Goal: Information Seeking & Learning: Learn about a topic

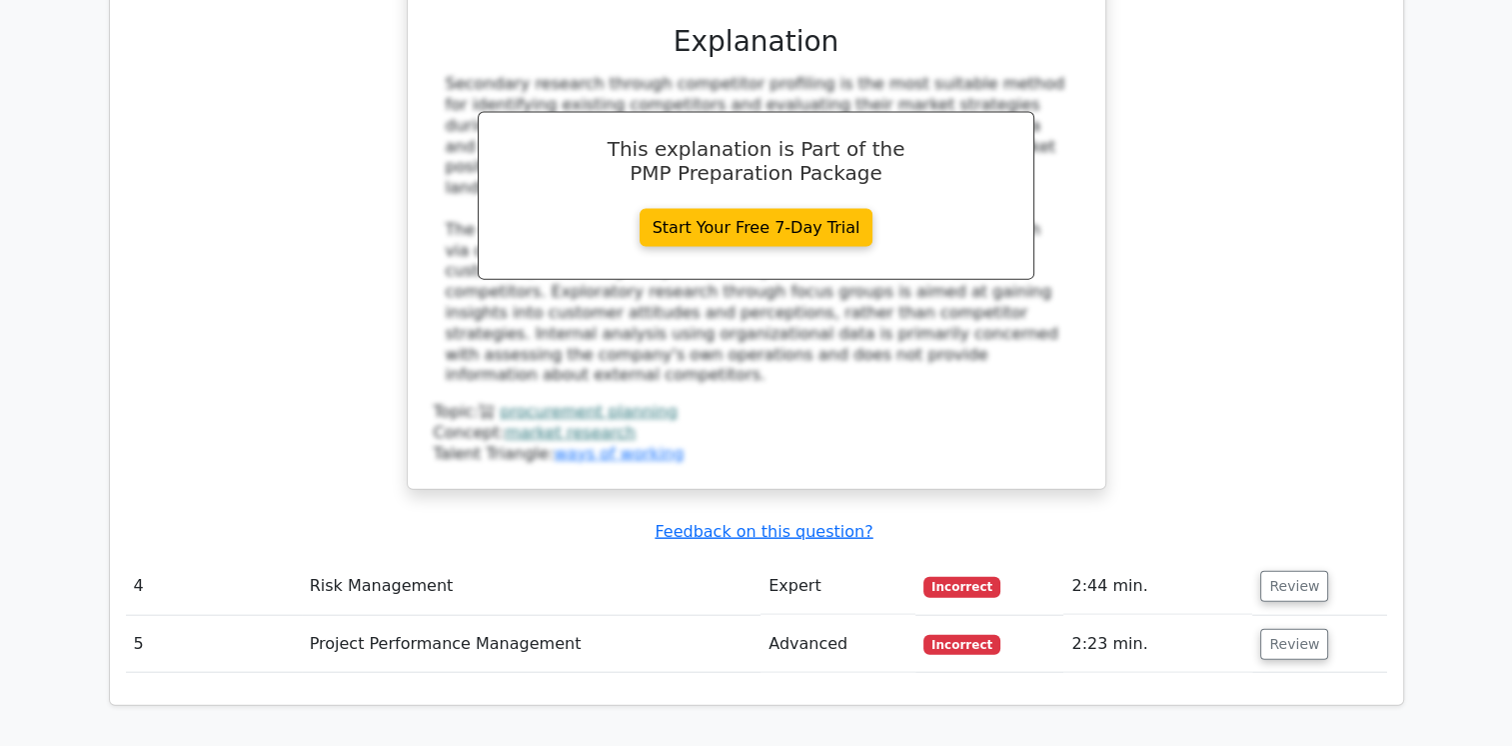
scroll to position [4563, 0]
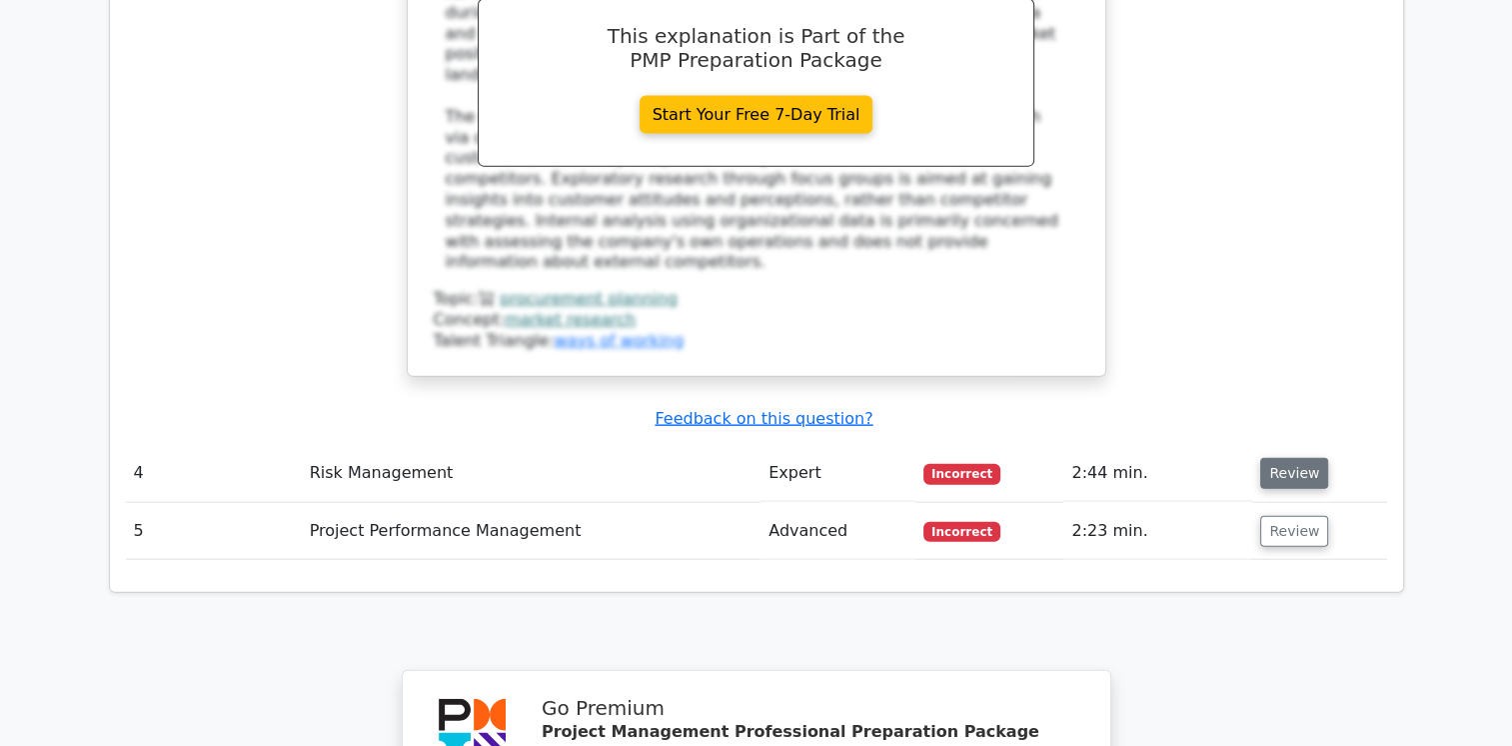
click at [1274, 458] on button "Review" at bounding box center [1294, 473] width 68 height 31
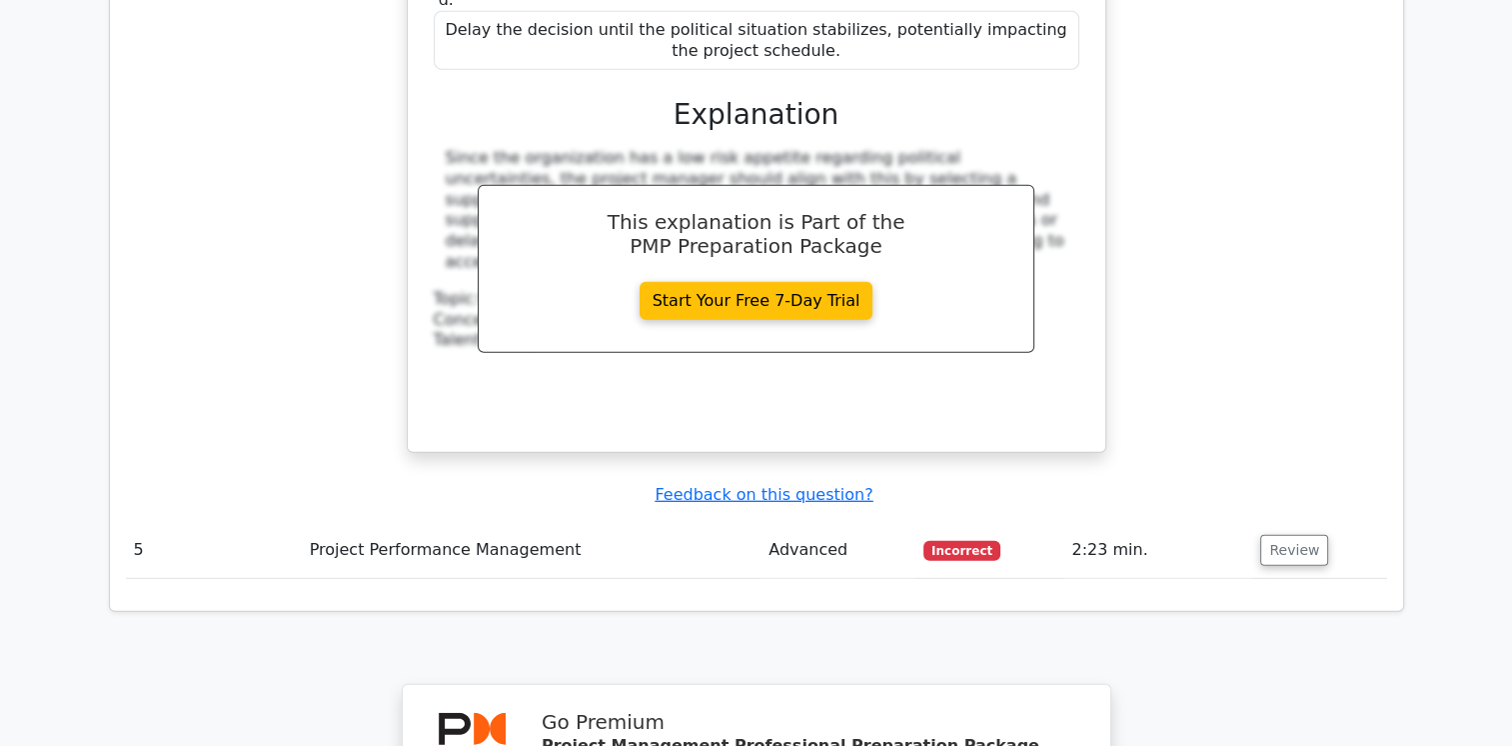
scroll to position [5598, 0]
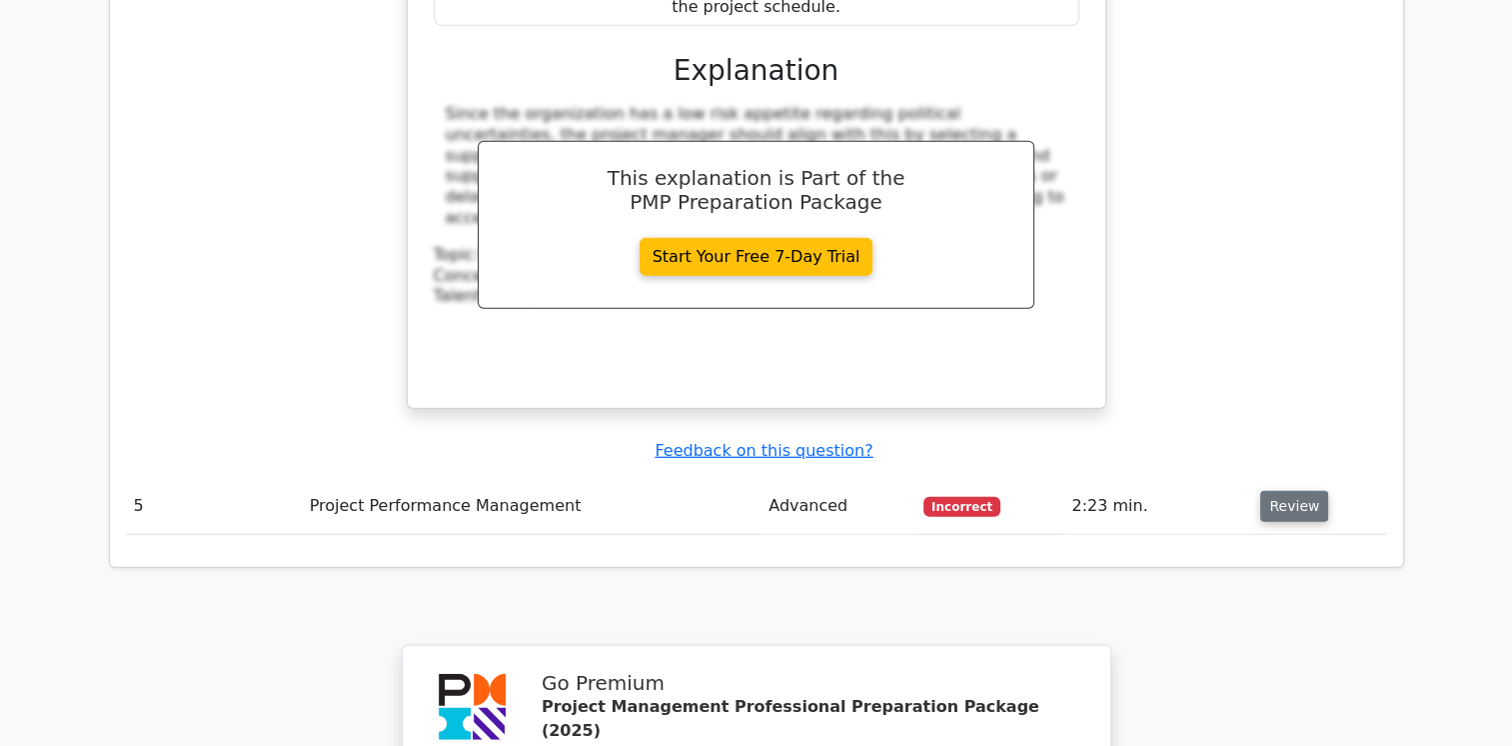
click at [1281, 491] on button "Review" at bounding box center [1294, 506] width 68 height 31
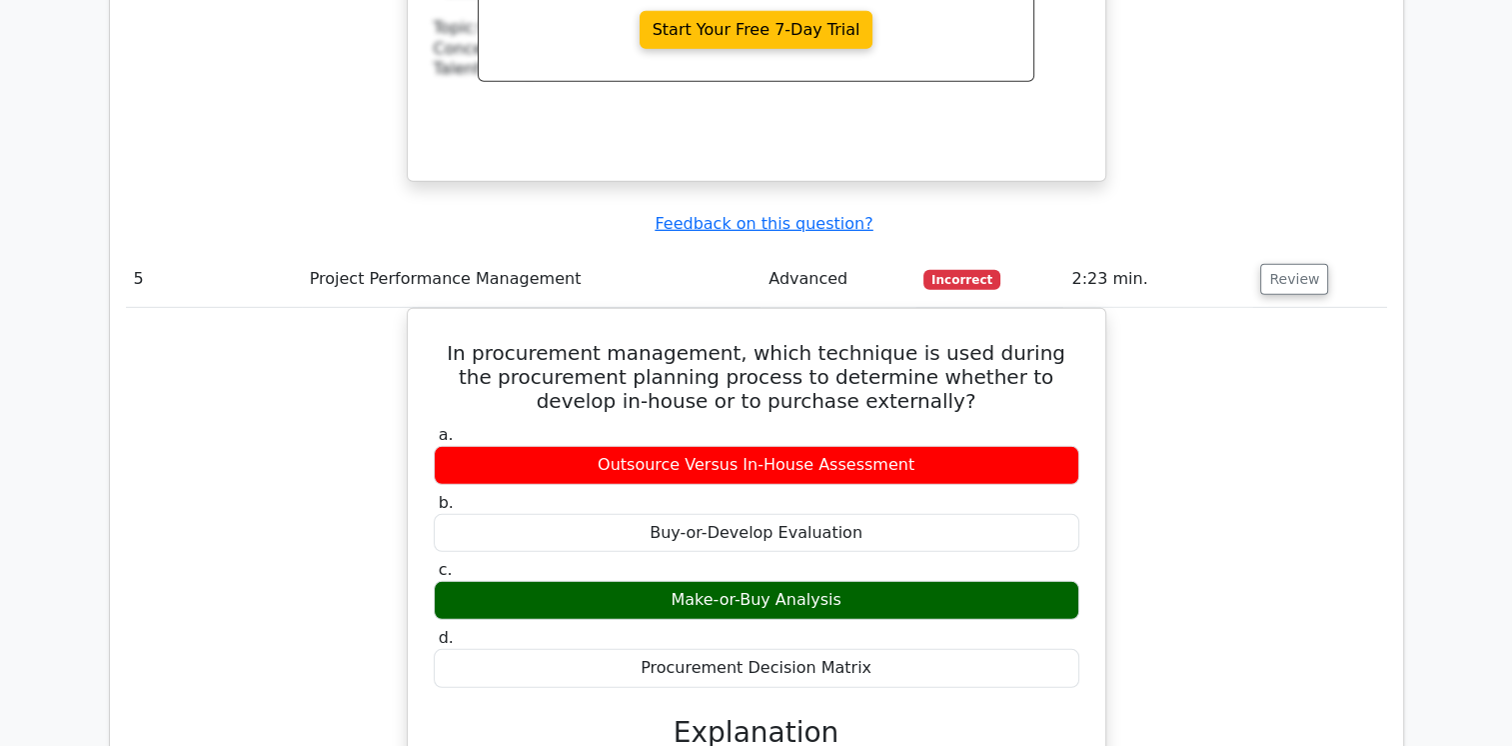
scroll to position [6889, 0]
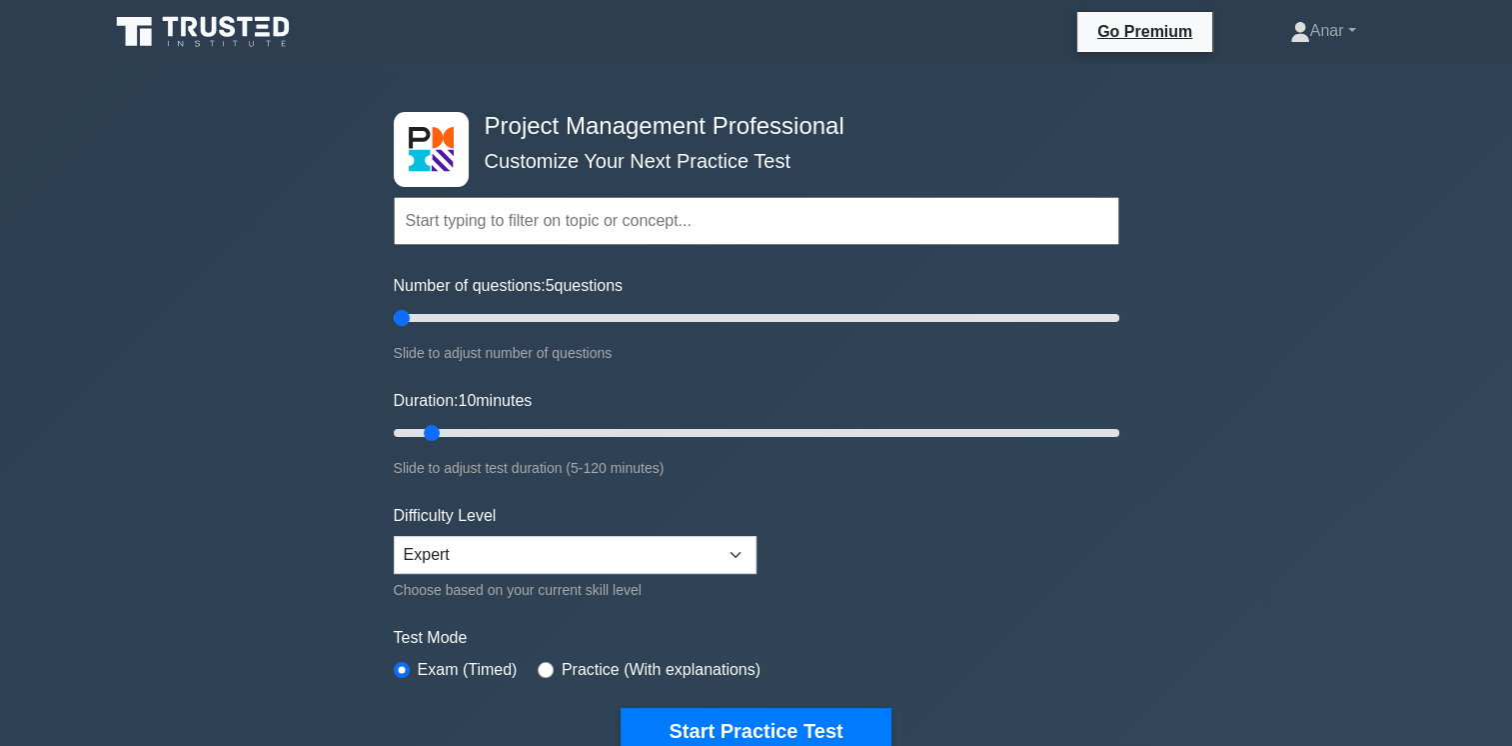
drag, startPoint x: 418, startPoint y: 321, endPoint x: 267, endPoint y: 324, distance: 151.0
type input "5"
click at [394, 324] on input "Number of questions: 5 questions" at bounding box center [757, 318] width 726 height 24
click at [700, 720] on button "Start Practice Test" at bounding box center [756, 731] width 270 height 46
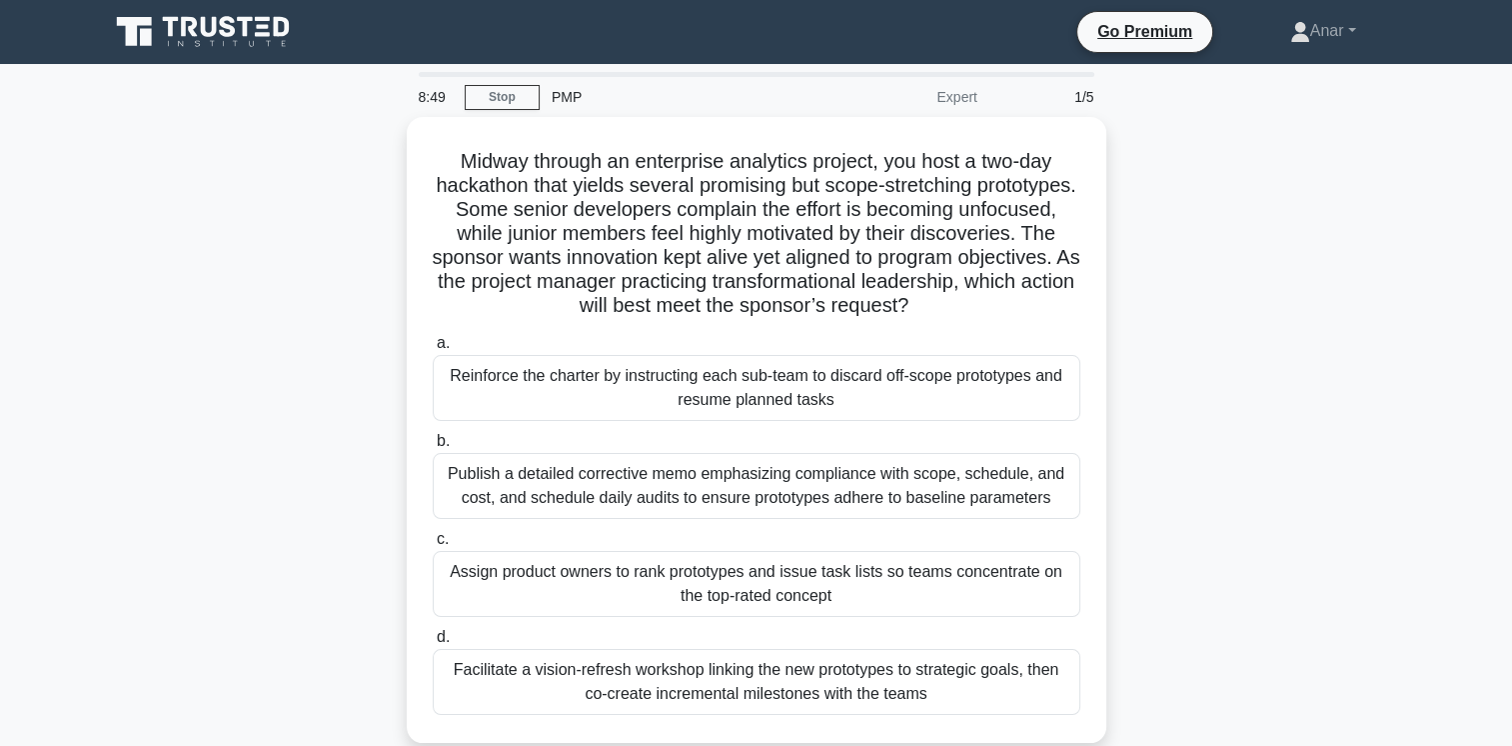
click at [1136, 422] on div "Midway through an enterprise analytics project, you host a two-day hackathon th…" at bounding box center [756, 442] width 1319 height 650
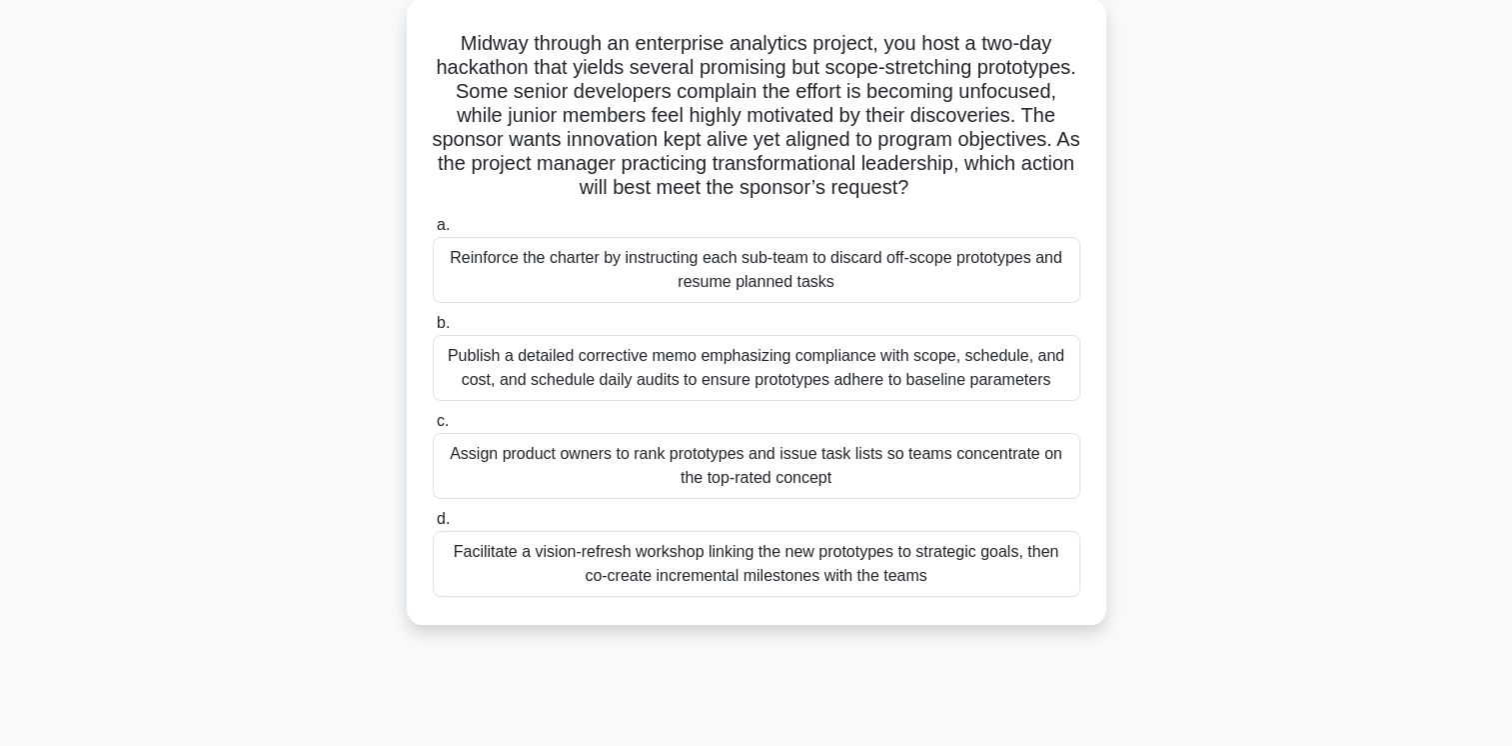
scroll to position [120, 0]
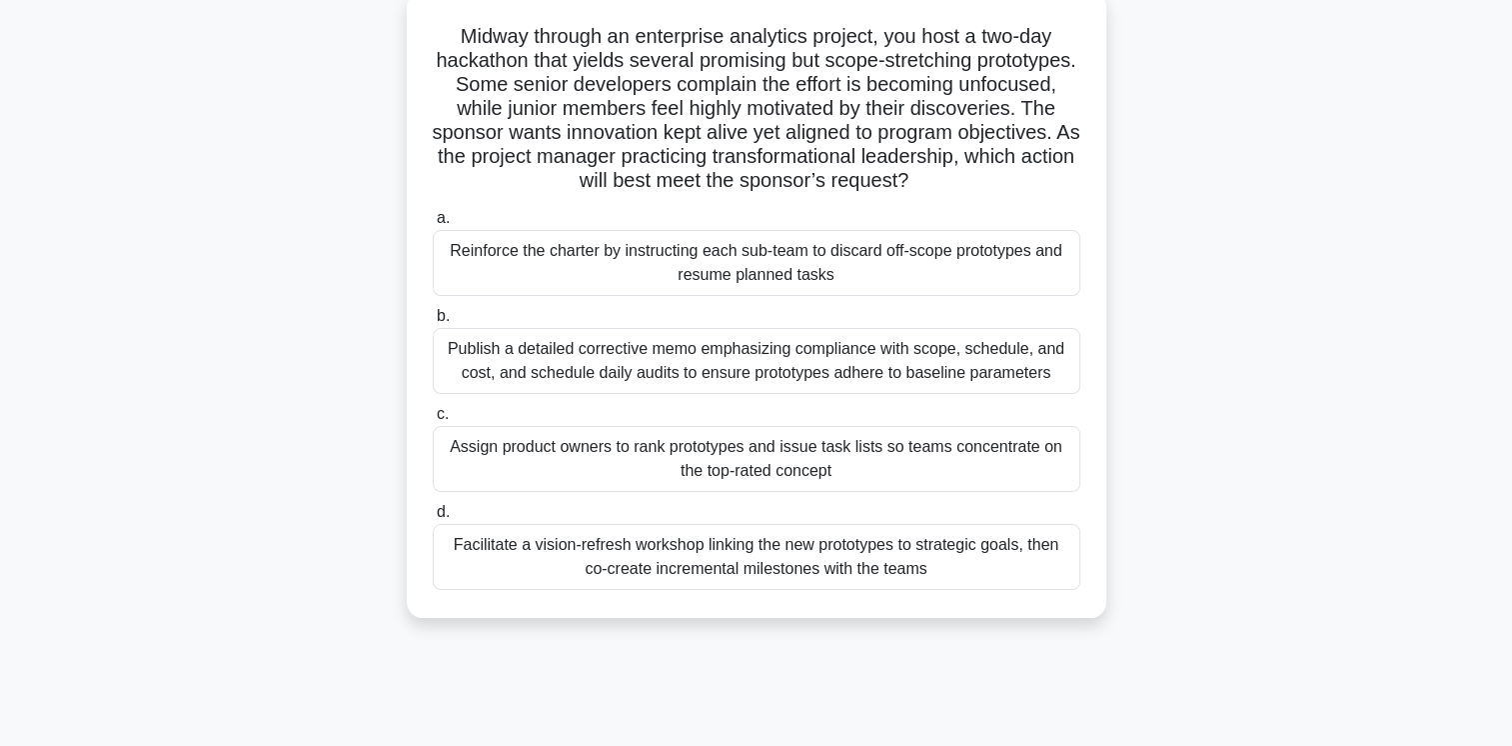
click at [825, 562] on div "Facilitate a vision-refresh workshop linking the new prototypes to strategic go…" at bounding box center [757, 557] width 648 height 66
click at [433, 519] on input "d. Facilitate a vision-refresh workshop linking the new prototypes to strategic…" at bounding box center [433, 512] width 0 height 13
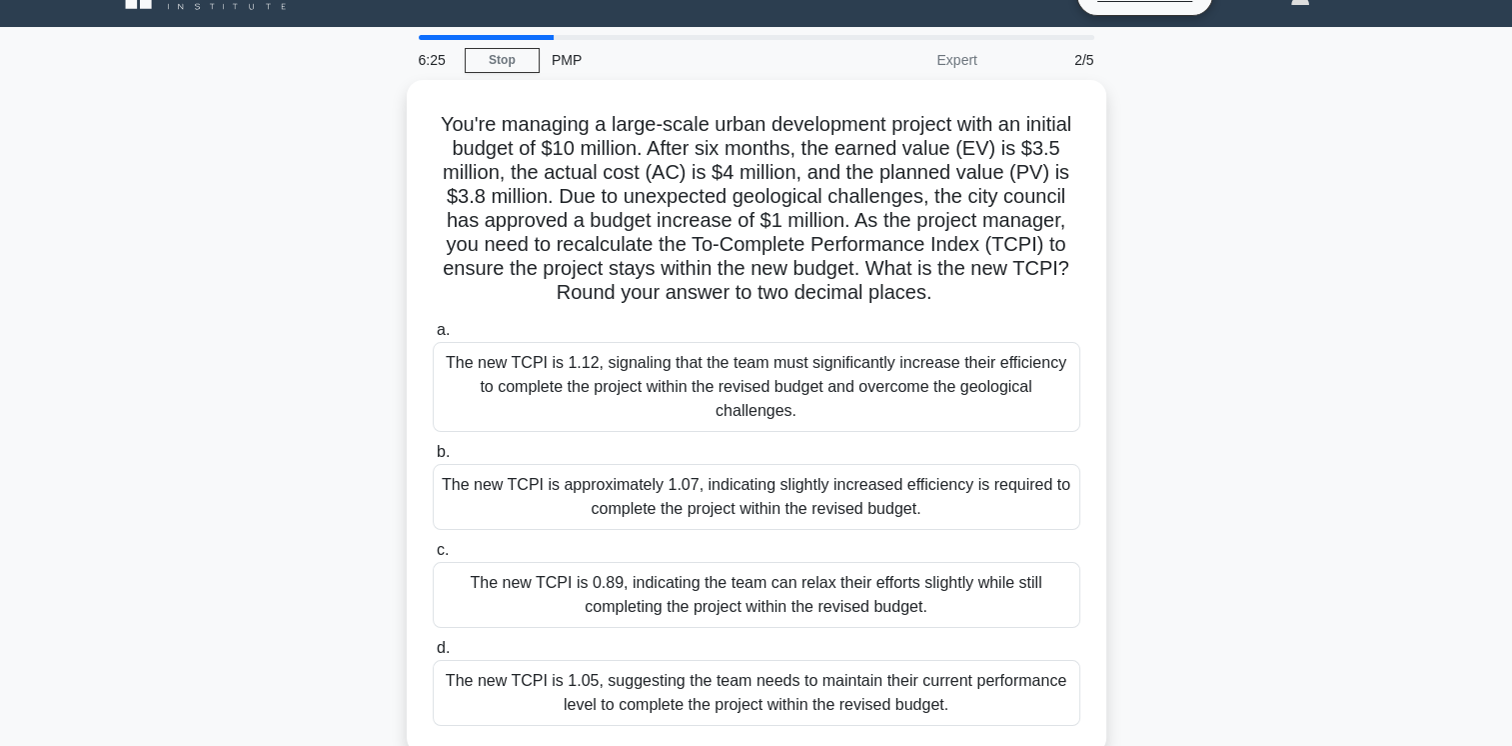
scroll to position [42, 0]
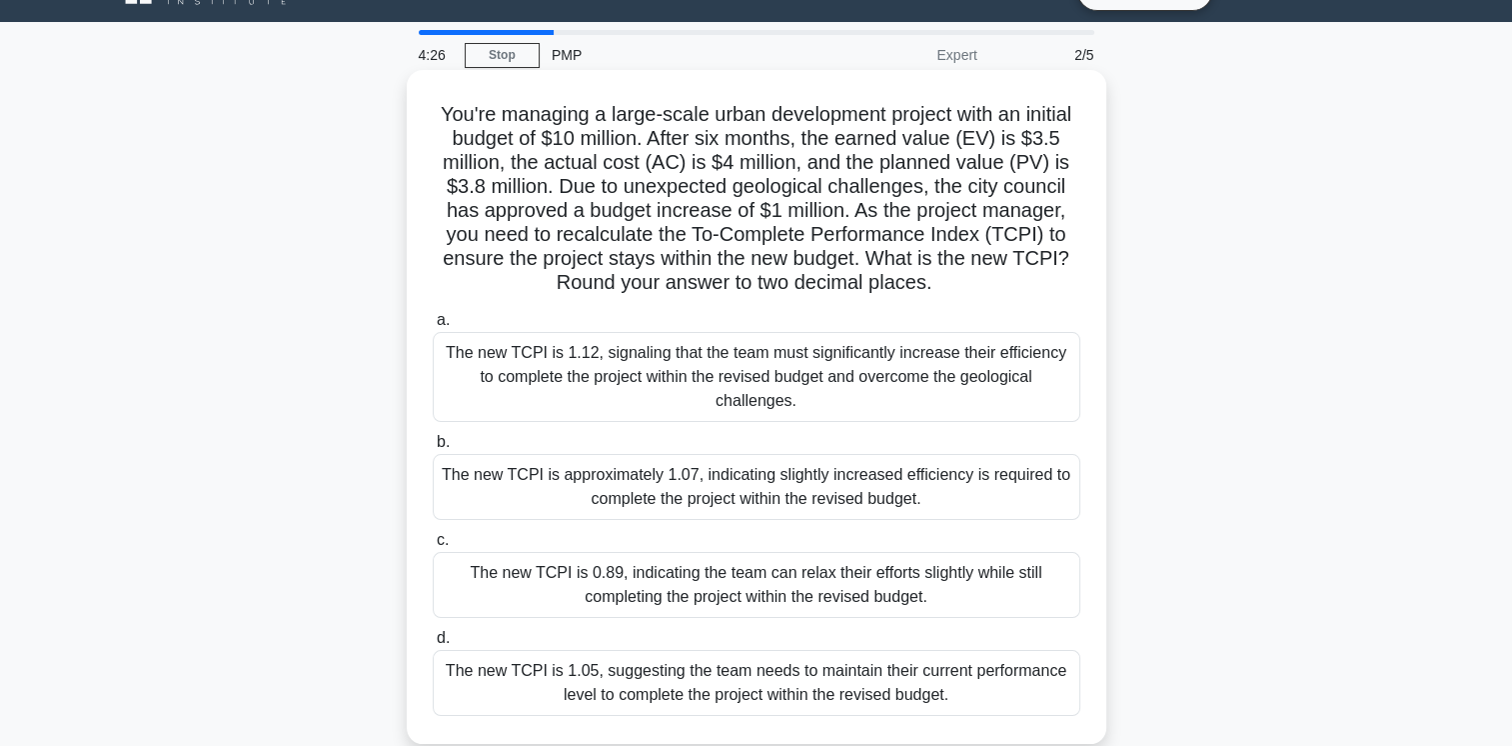
click at [700, 650] on div "The new TCPI is 1.05, suggesting the team needs to maintain their current perfo…" at bounding box center [757, 683] width 648 height 66
click at [433, 645] on input "d. The new TCPI is 1.05, suggesting the team needs to maintain their current pe…" at bounding box center [433, 638] width 0 height 13
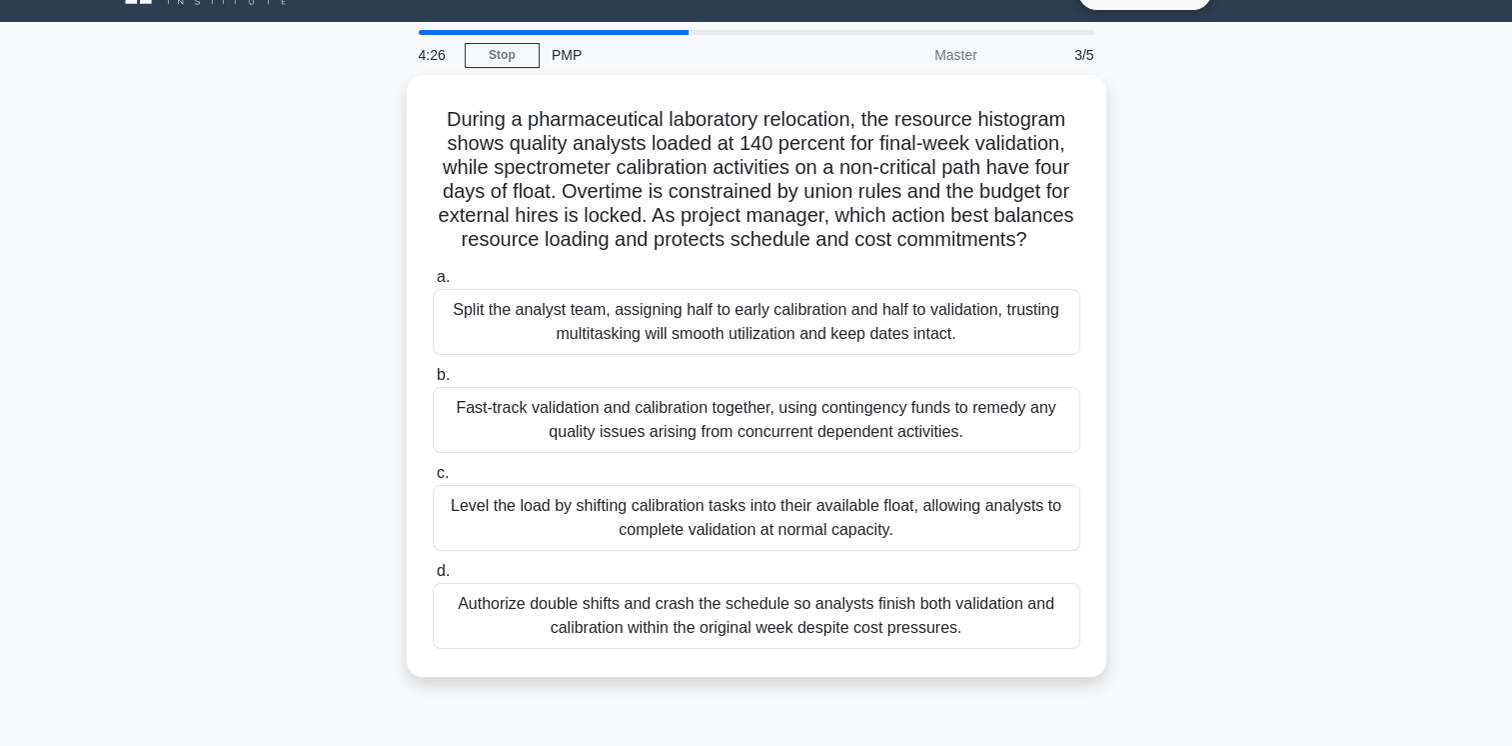
scroll to position [0, 0]
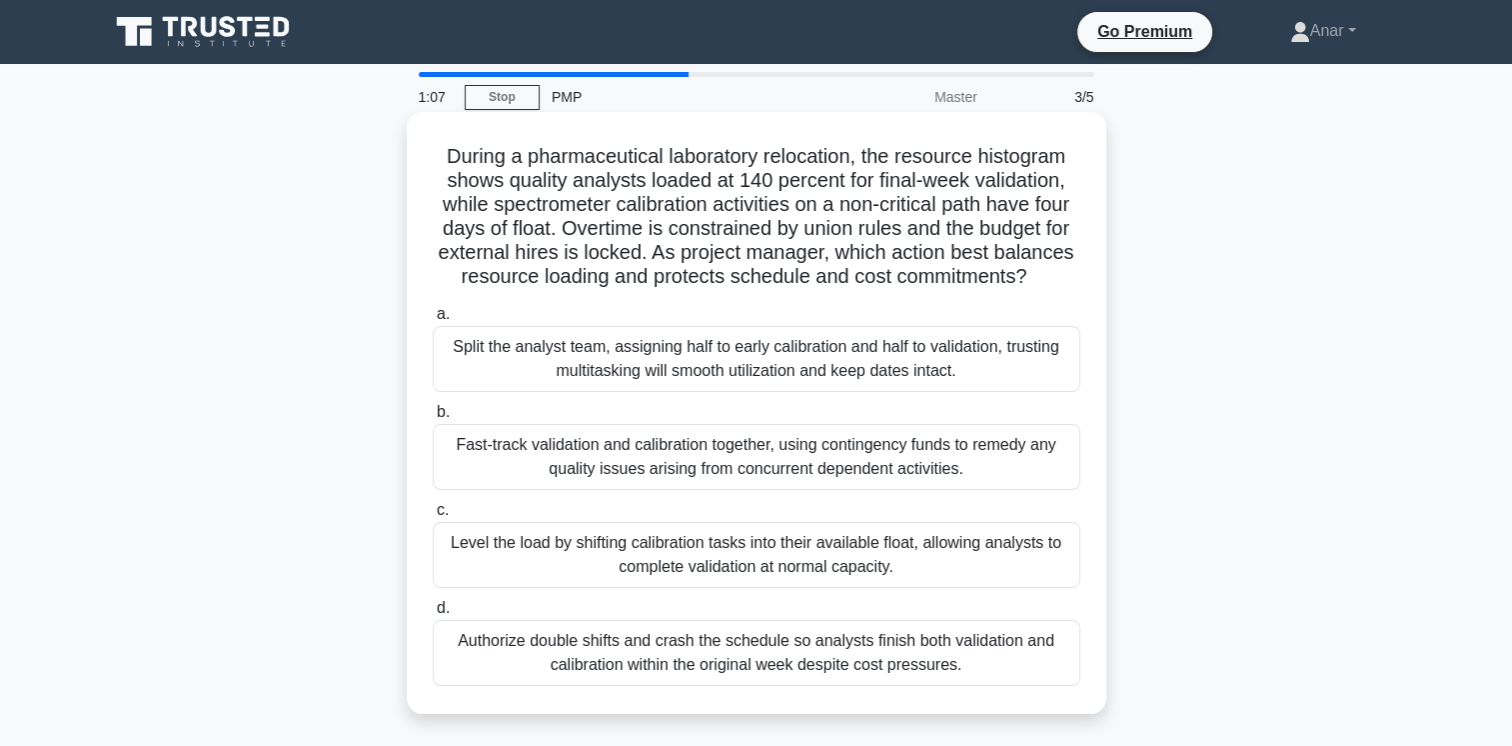
click at [564, 489] on div "Fast-track validation and calibration together, using contingency funds to reme…" at bounding box center [757, 457] width 648 height 66
click at [433, 419] on input "b. Fast-track validation and calibration together, using contingency funds to r…" at bounding box center [433, 412] width 0 height 13
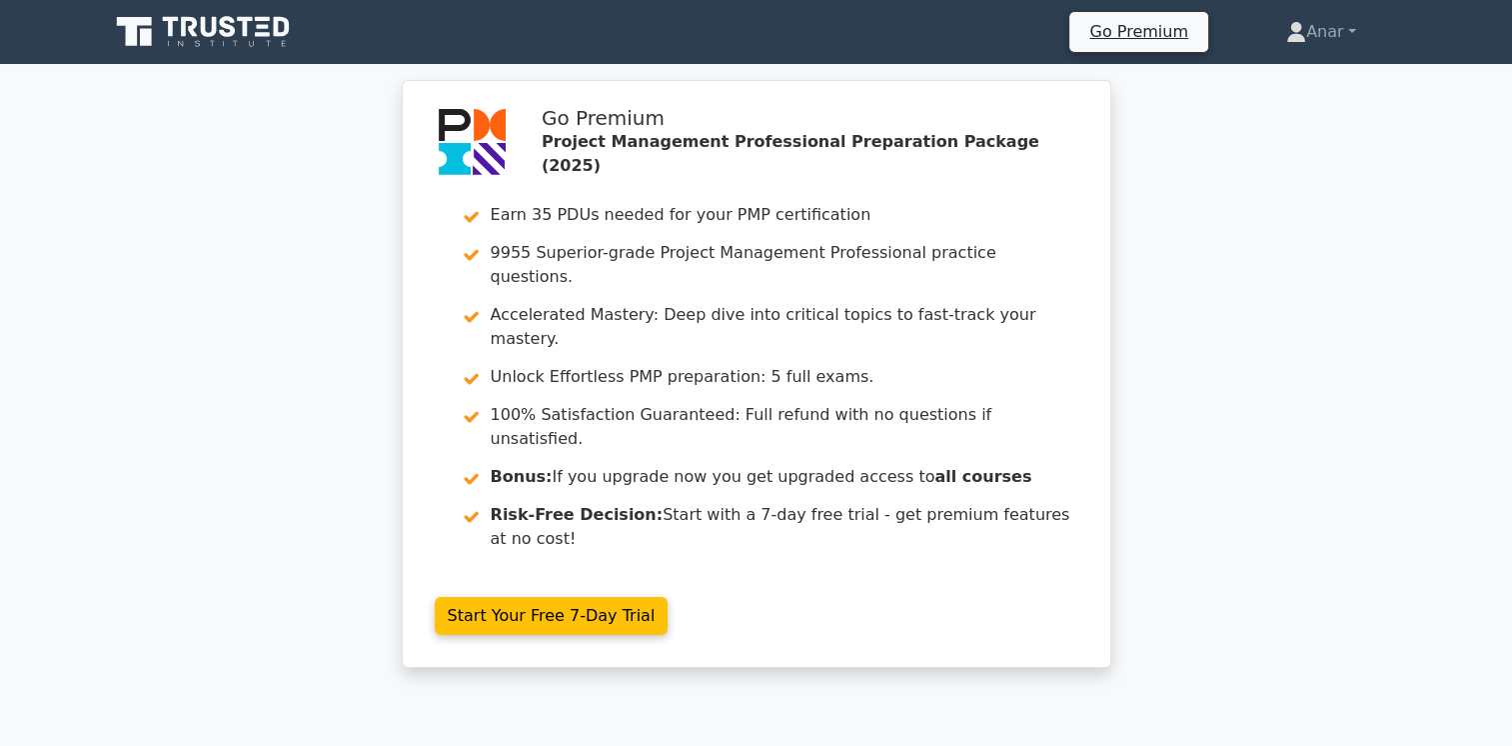
click at [228, 449] on div "Go Premium Project Management Professional Preparation Package (2025) Earn 35 P…" at bounding box center [756, 386] width 1512 height 612
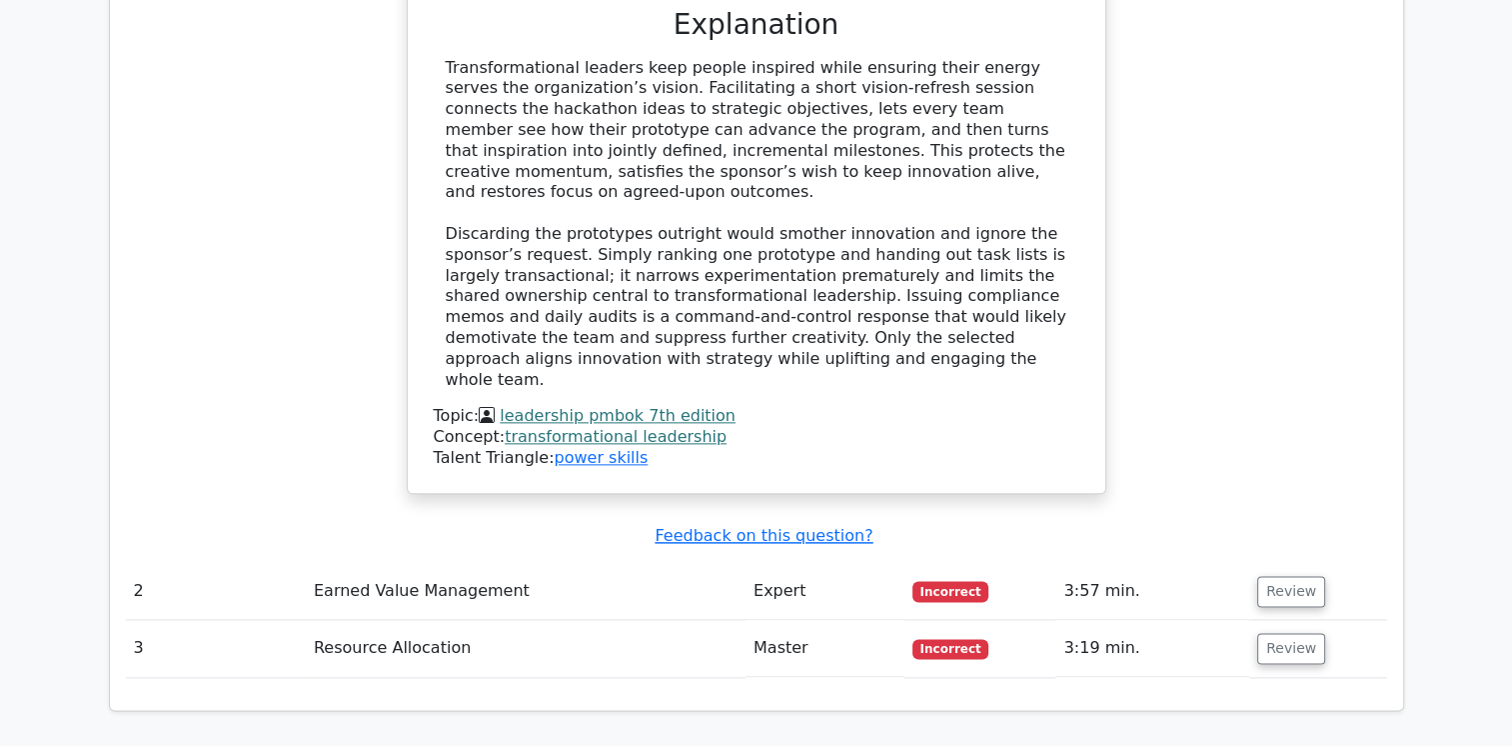
scroll to position [2399, 0]
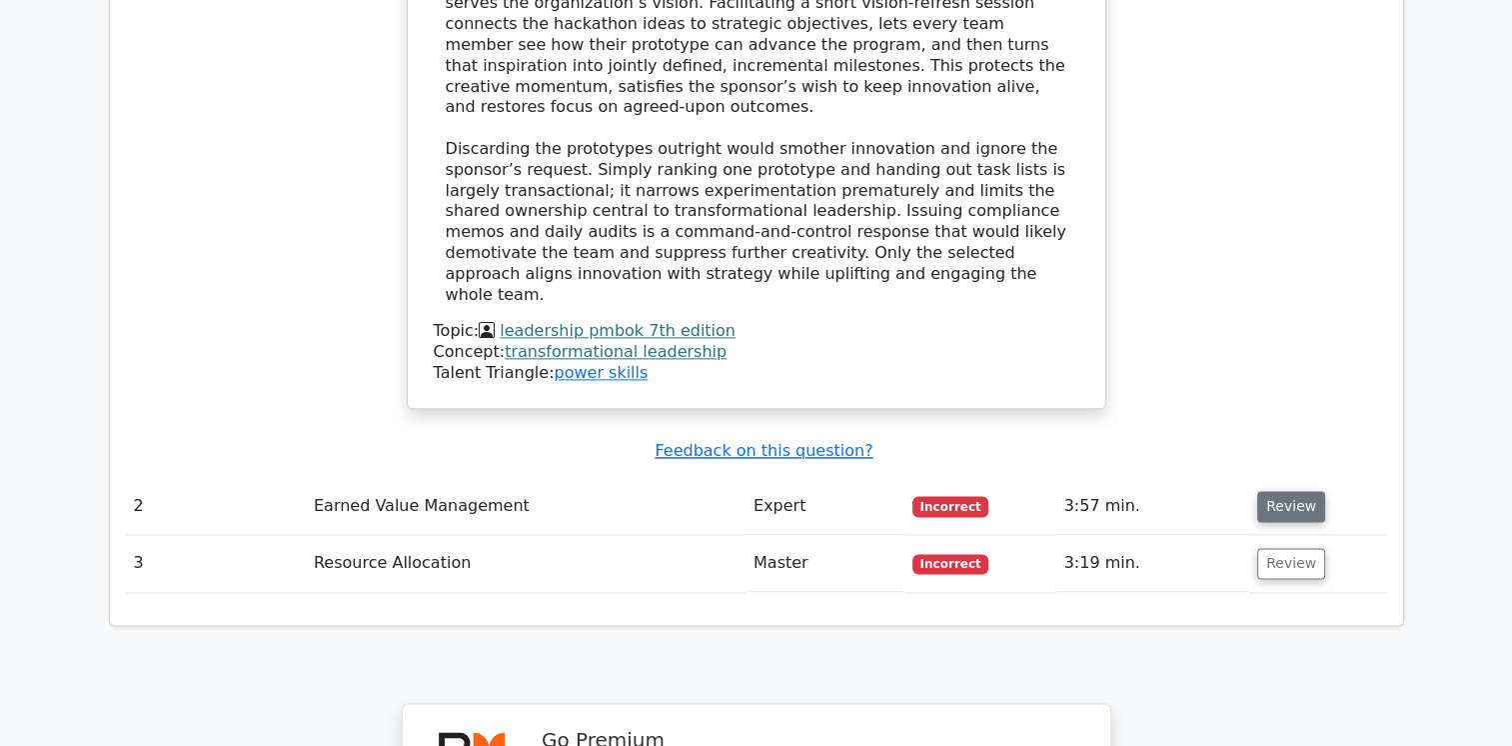
click at [1288, 491] on button "Review" at bounding box center [1291, 506] width 68 height 31
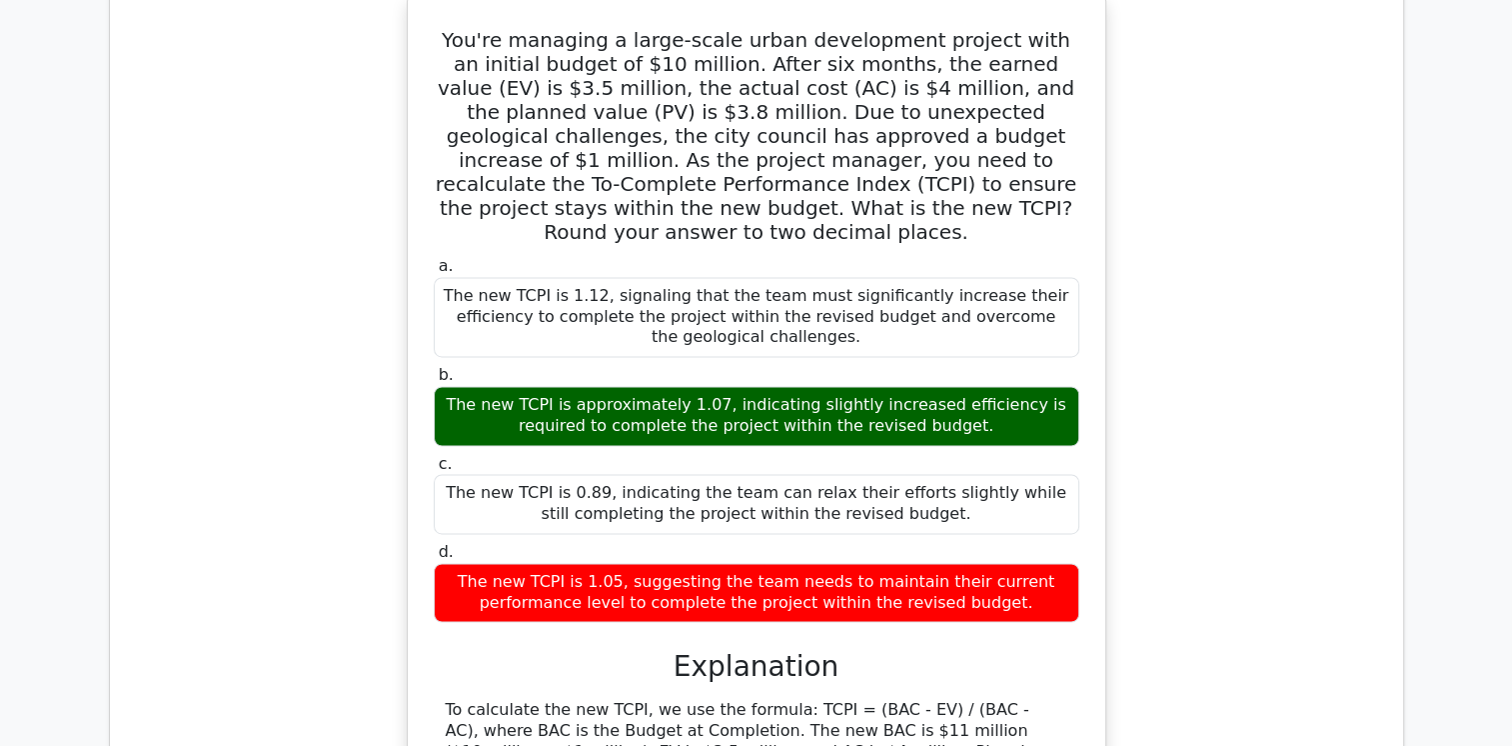
scroll to position [2639, 0]
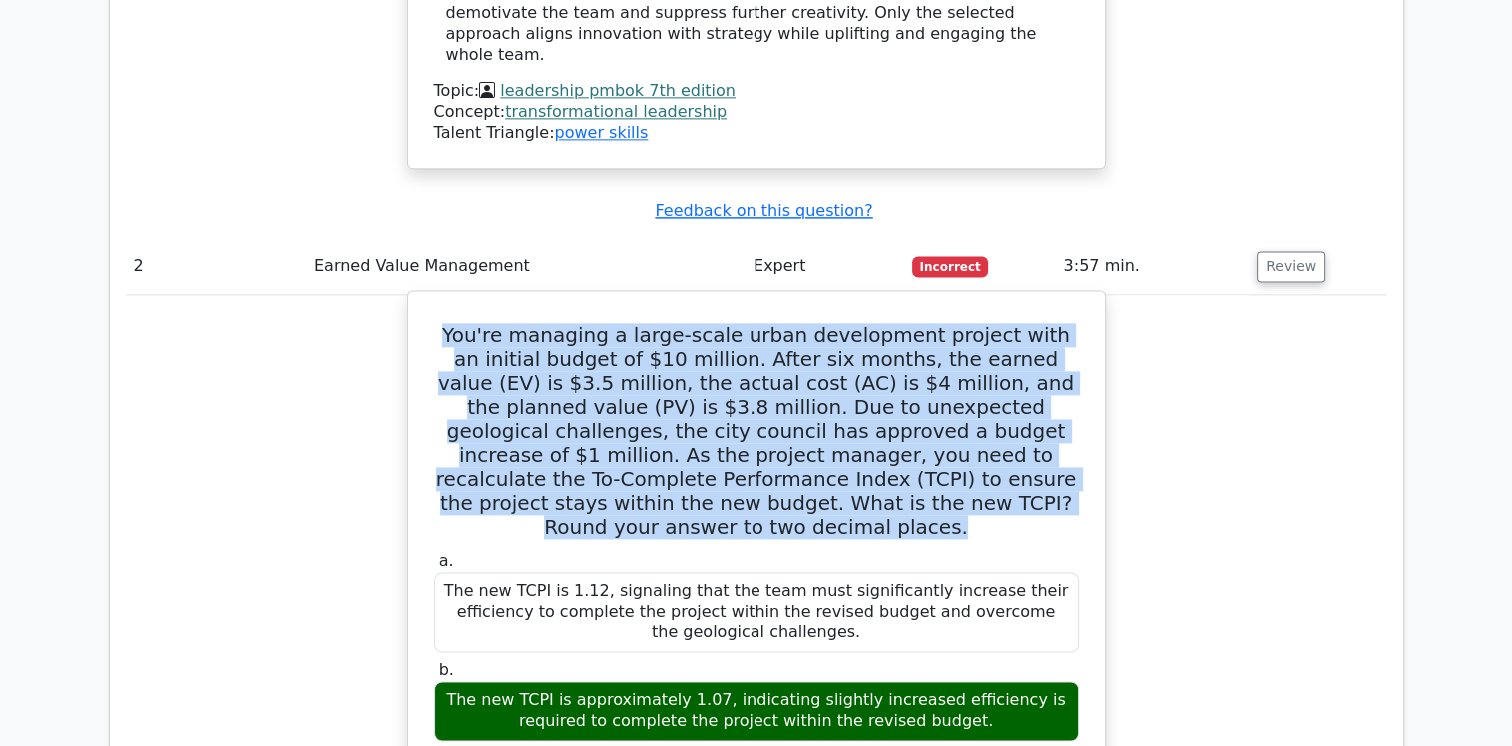
drag, startPoint x: 997, startPoint y: 325, endPoint x: 444, endPoint y: 146, distance: 581.0
click at [444, 323] on h5 "You're managing a large-scale urban development project with an initial budget …" at bounding box center [757, 431] width 650 height 216
copy h5 "You're managing a large-scale urban development project with an initial budget …"
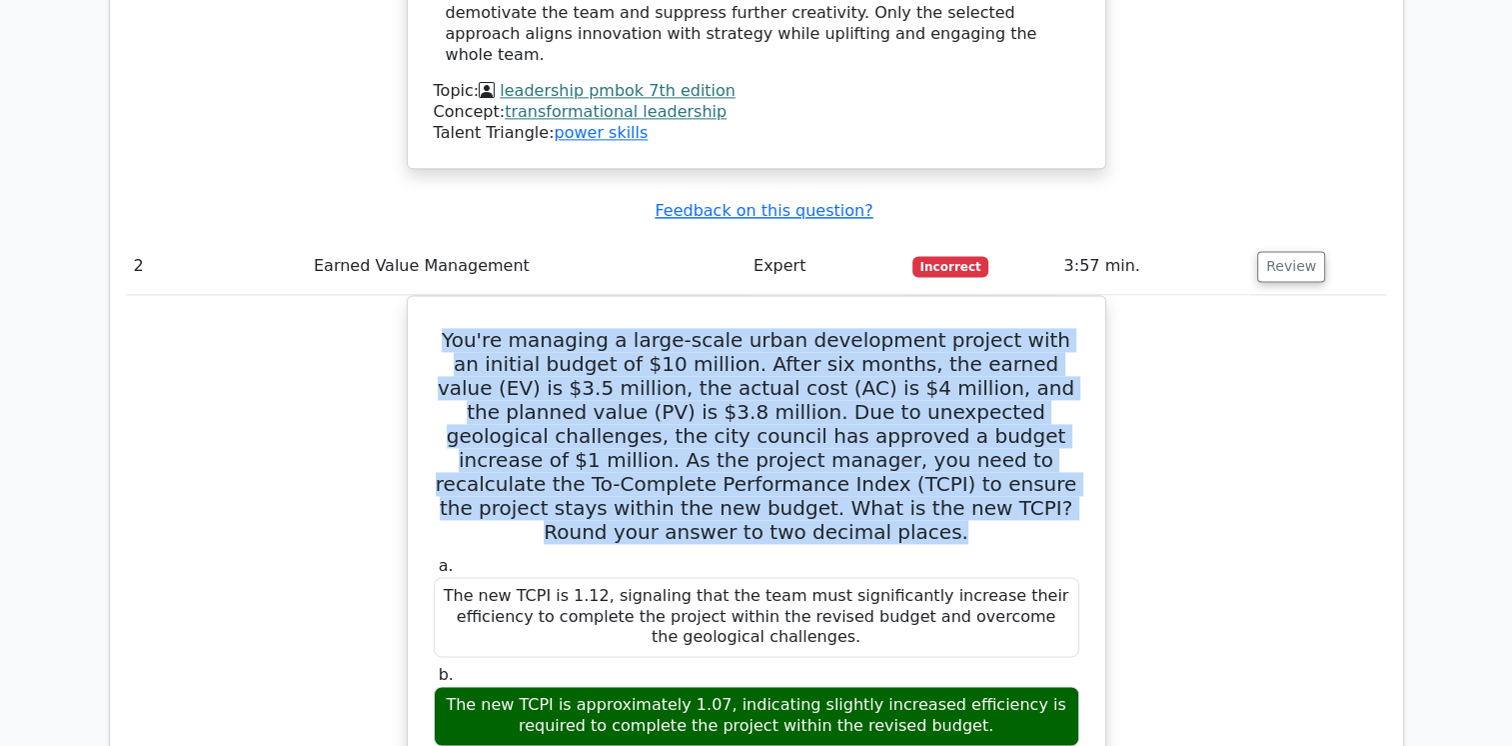
scroll to position [0, 12]
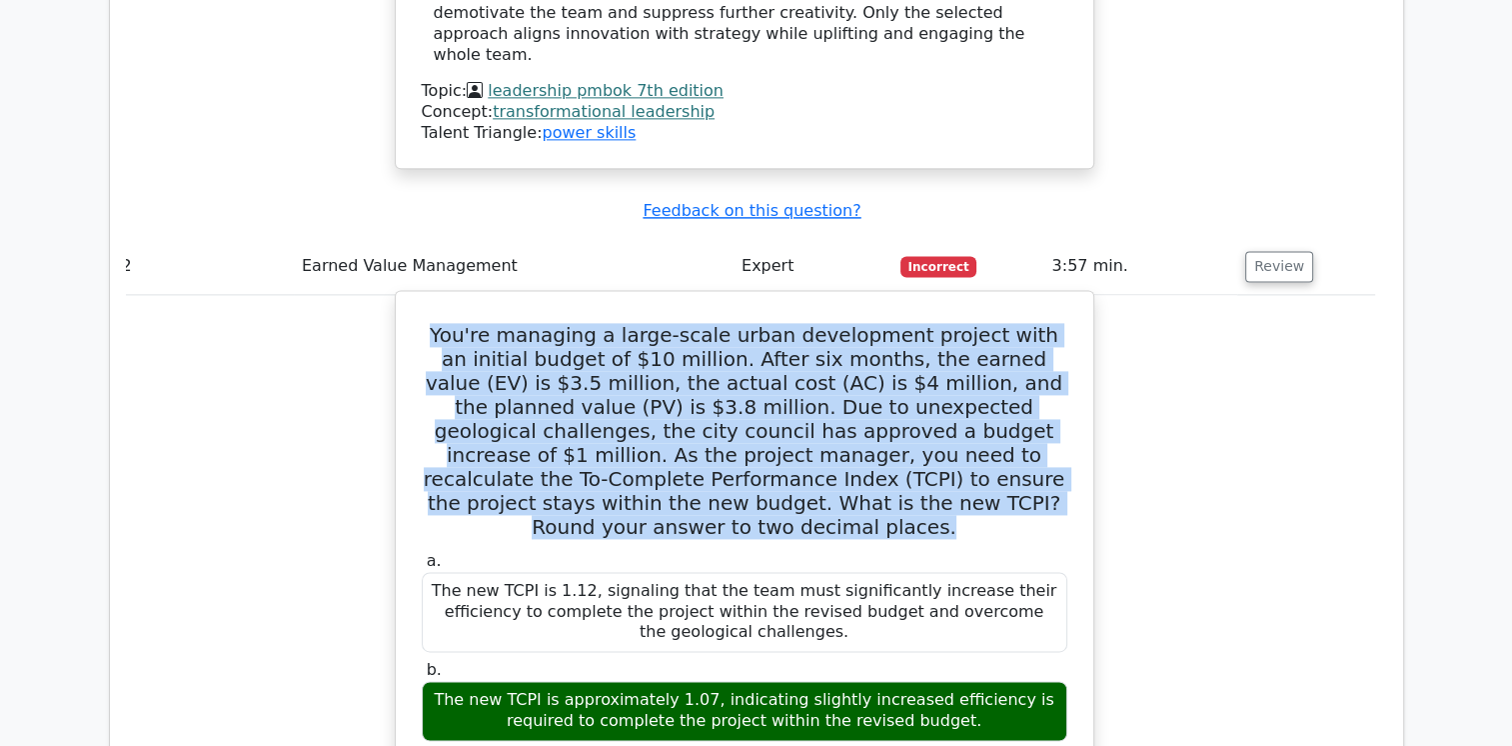
drag, startPoint x: 930, startPoint y: 508, endPoint x: 696, endPoint y: 492, distance: 234.4
click at [696, 681] on div "The new TCPI is approximately 1.07, indicating slightly increased efficiency is…" at bounding box center [745, 711] width 646 height 60
copy div "indicating slightly increased efficiency is required to complete the project wi…"
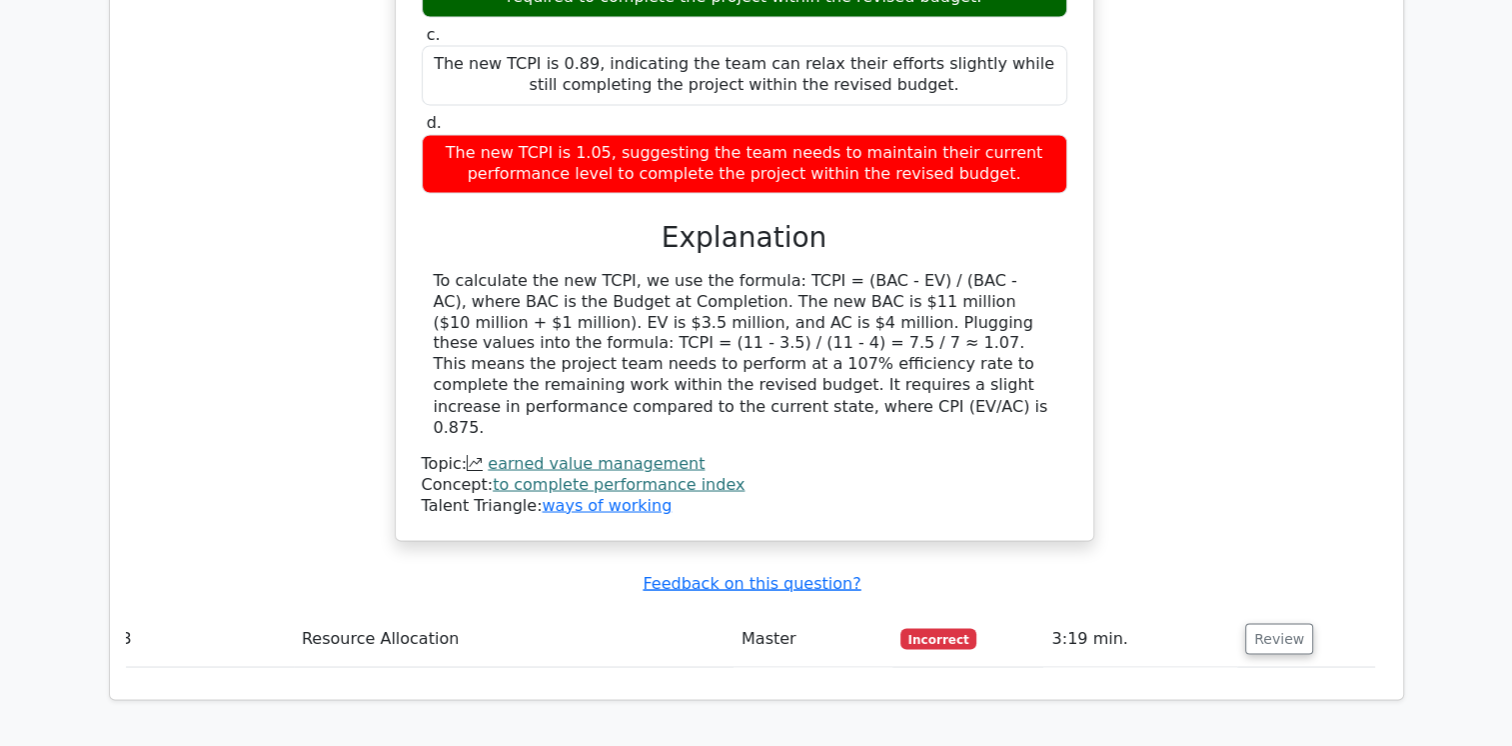
scroll to position [3411, 0]
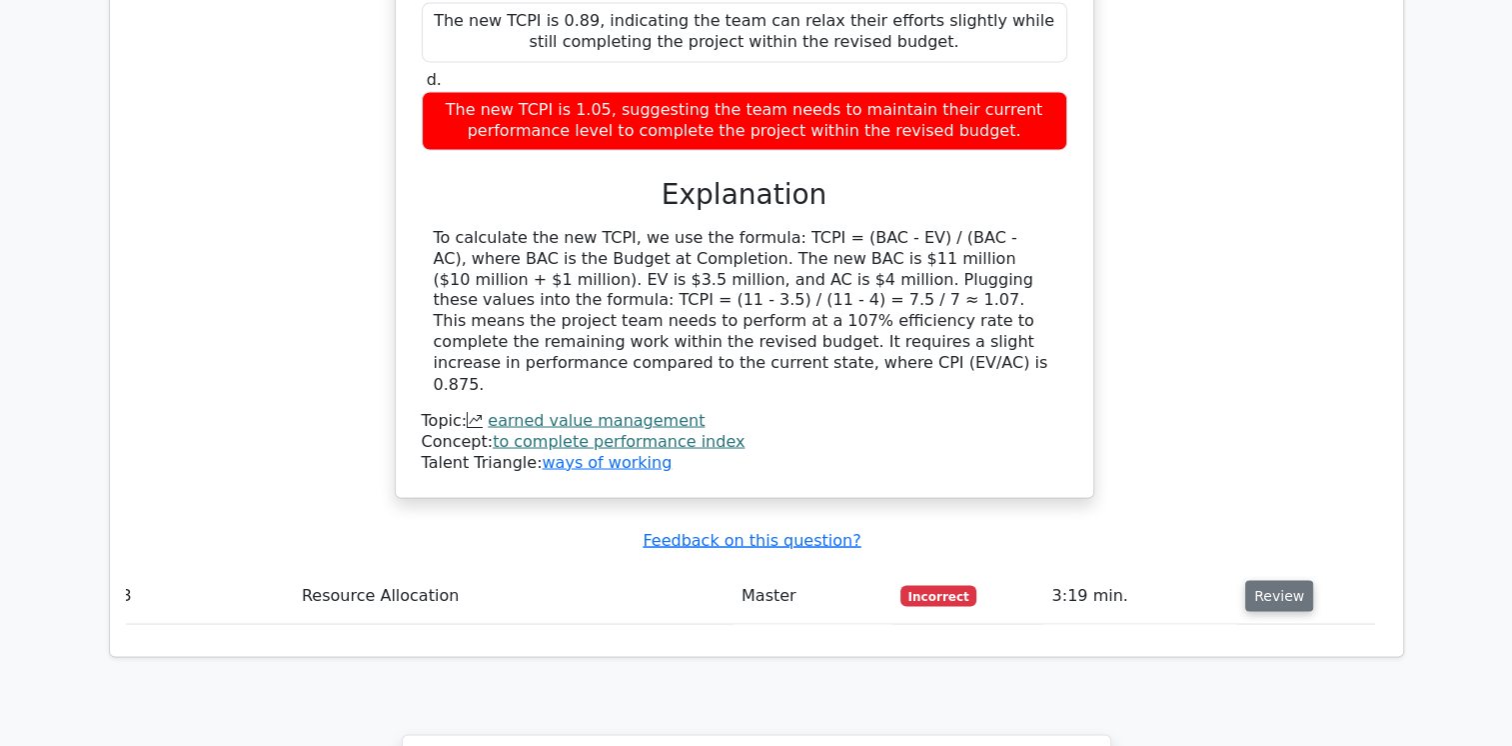
click at [1269, 580] on button "Review" at bounding box center [1279, 595] width 68 height 31
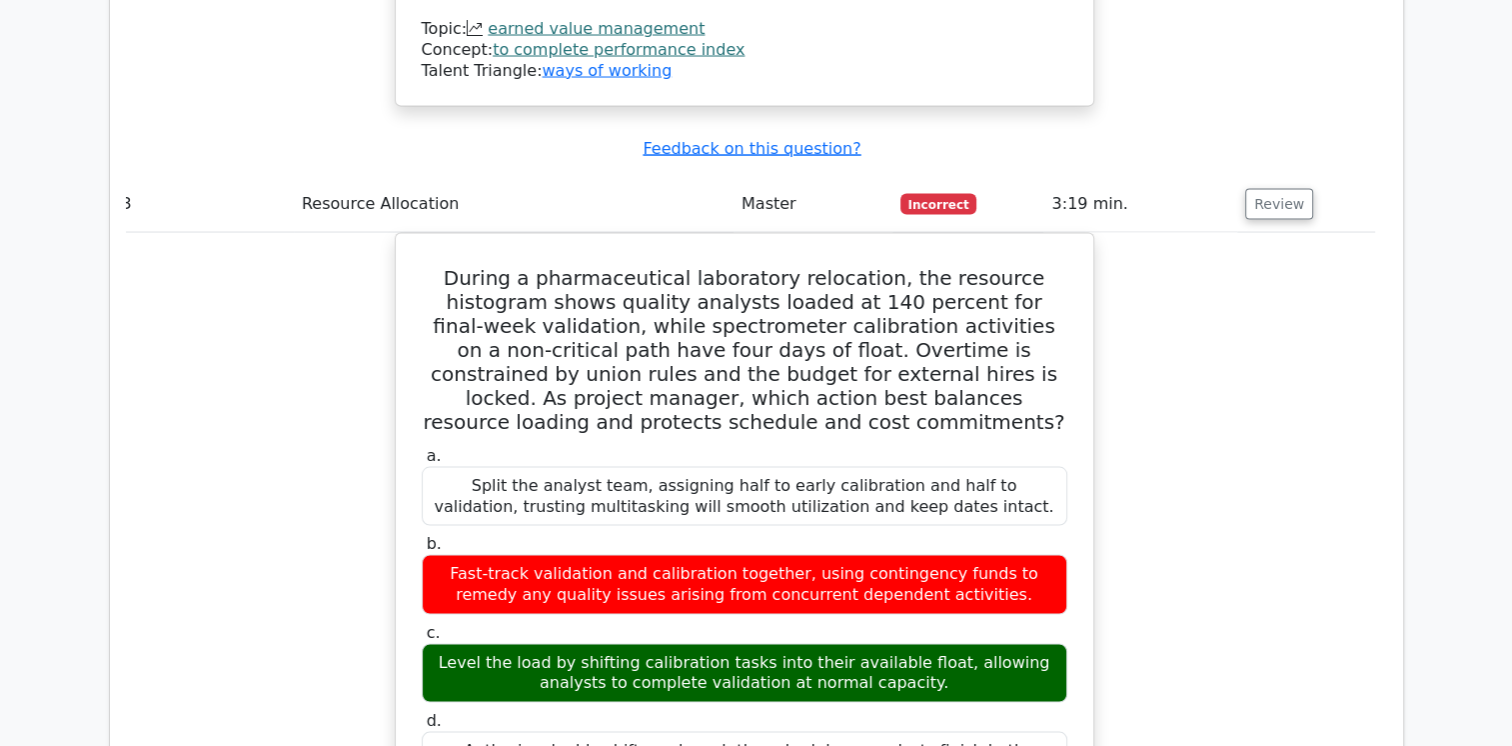
scroll to position [3813, 0]
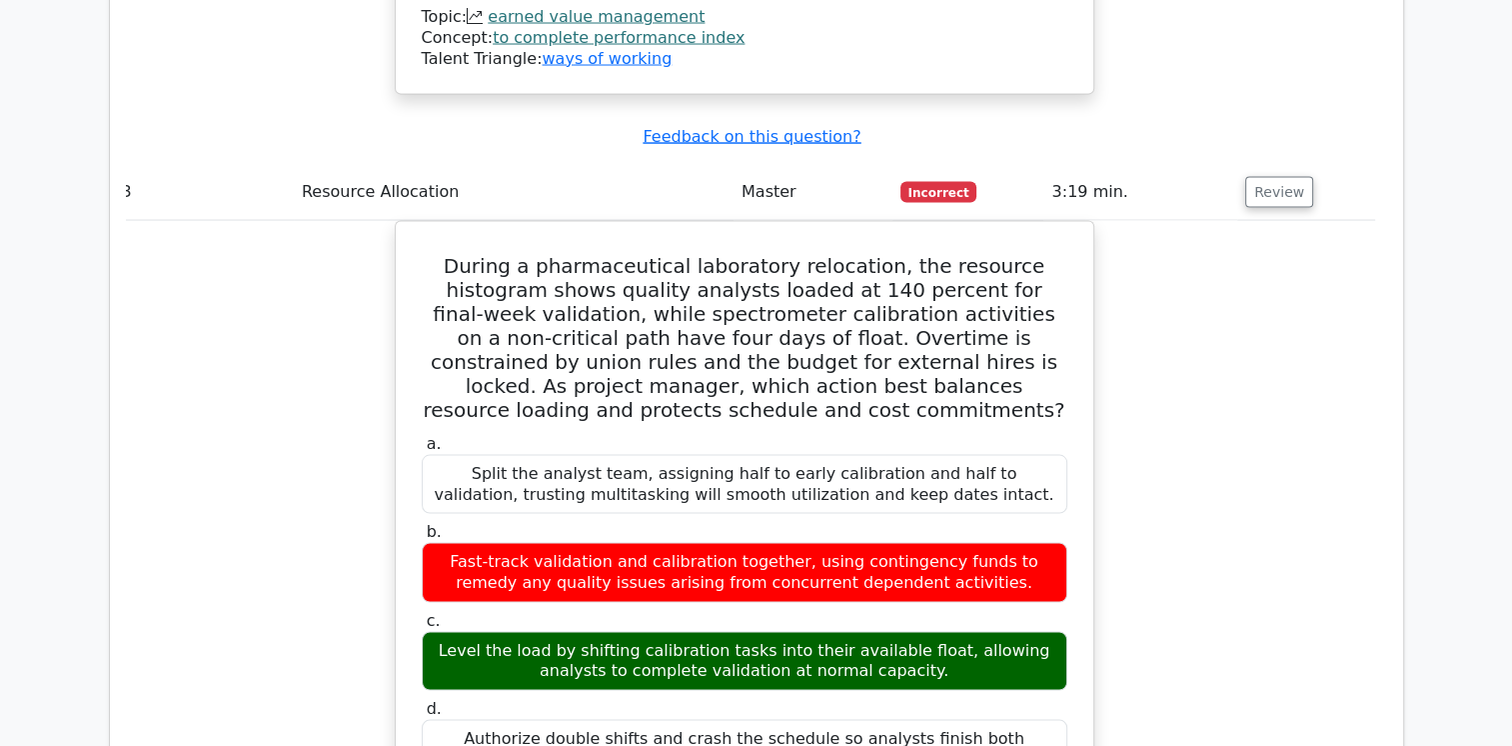
click at [1251, 311] on div "During a pharmaceutical laboratory relocation, the resource histogram shows qua…" at bounding box center [744, 759] width 1261 height 1076
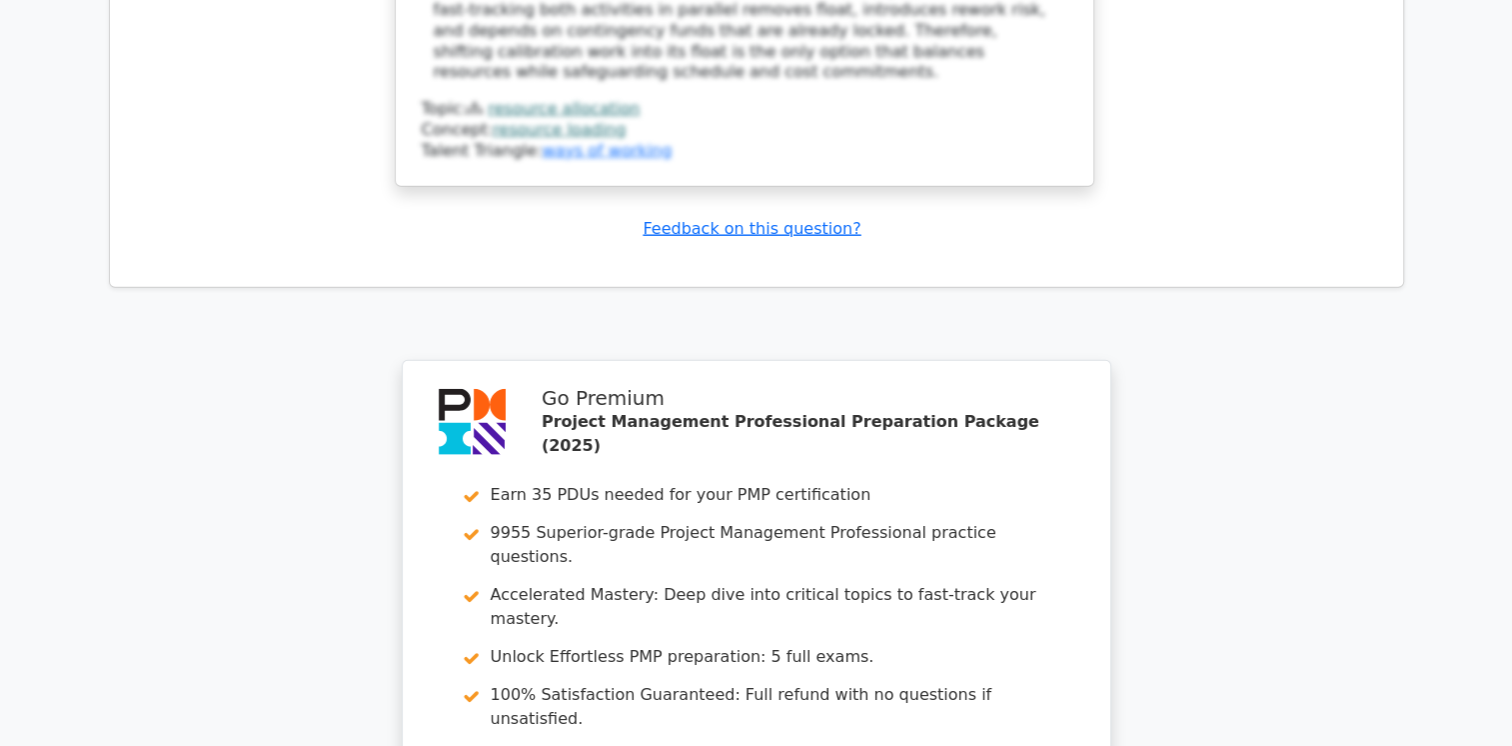
scroll to position [5161, 0]
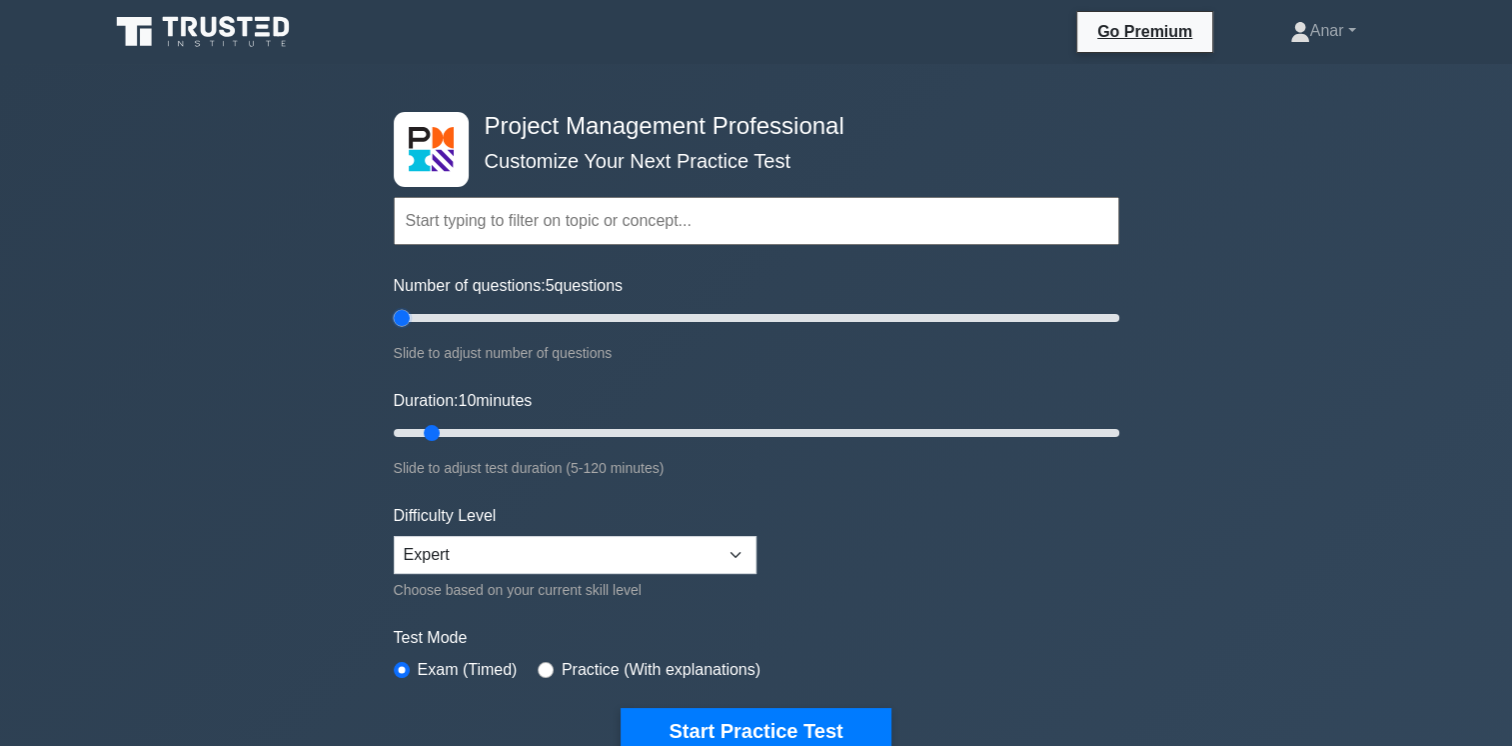
drag, startPoint x: 420, startPoint y: 318, endPoint x: 240, endPoint y: 320, distance: 179.9
type input "5"
click at [394, 320] on input "Number of questions: 5 questions" at bounding box center [757, 318] width 726 height 24
click at [744, 719] on button "Start Practice Test" at bounding box center [756, 731] width 270 height 46
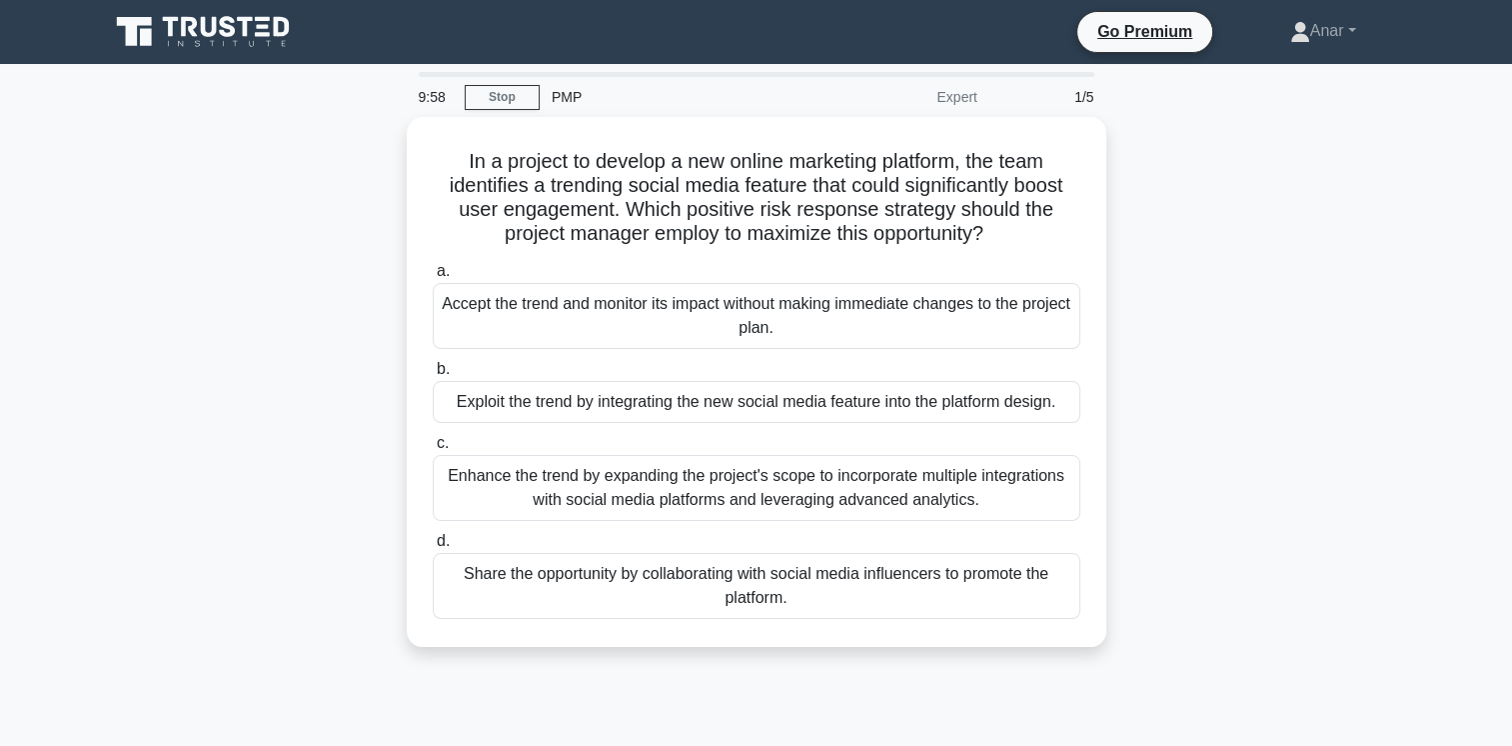
click at [267, 409] on div "In a project to develop a new online marketing platform, the team identifies a …" at bounding box center [756, 394] width 1319 height 554
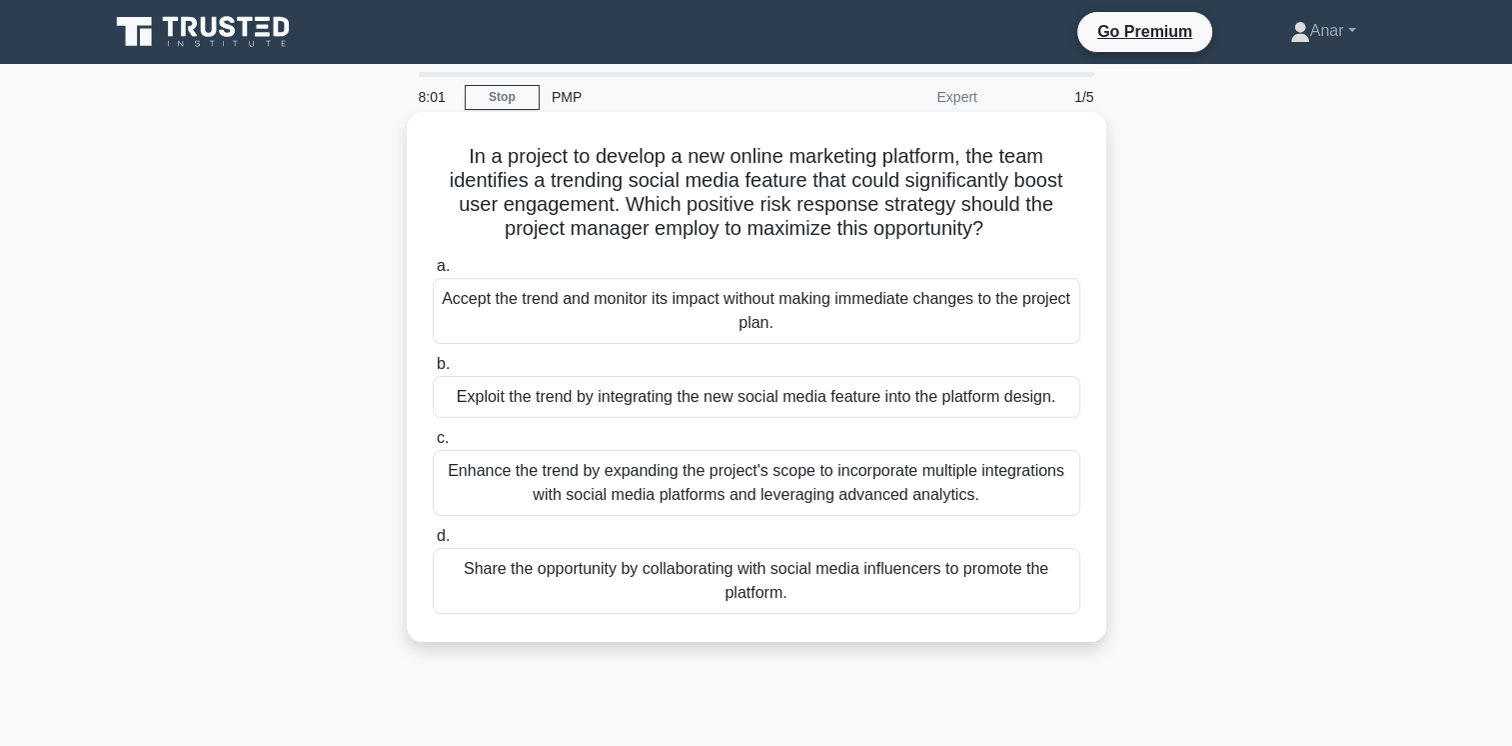
click at [544, 318] on div "Accept the trend and monitor its impact without making immediate changes to the…" at bounding box center [757, 311] width 648 height 66
click at [433, 273] on input "a. Accept the trend and monitor its impact without making immediate changes to …" at bounding box center [433, 266] width 0 height 13
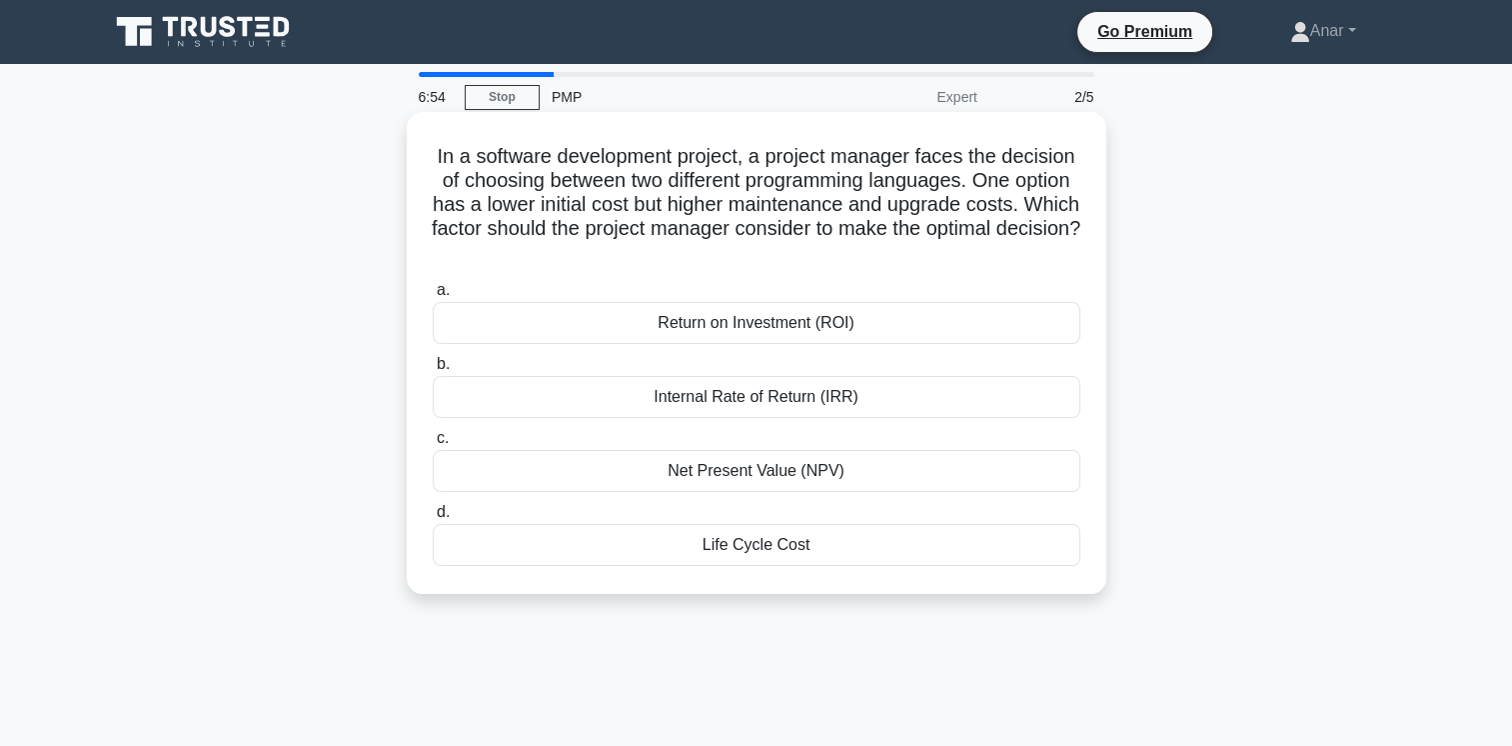
click at [822, 550] on div "Life Cycle Cost" at bounding box center [757, 545] width 648 height 42
click at [433, 519] on input "d. Life Cycle Cost" at bounding box center [433, 512] width 0 height 13
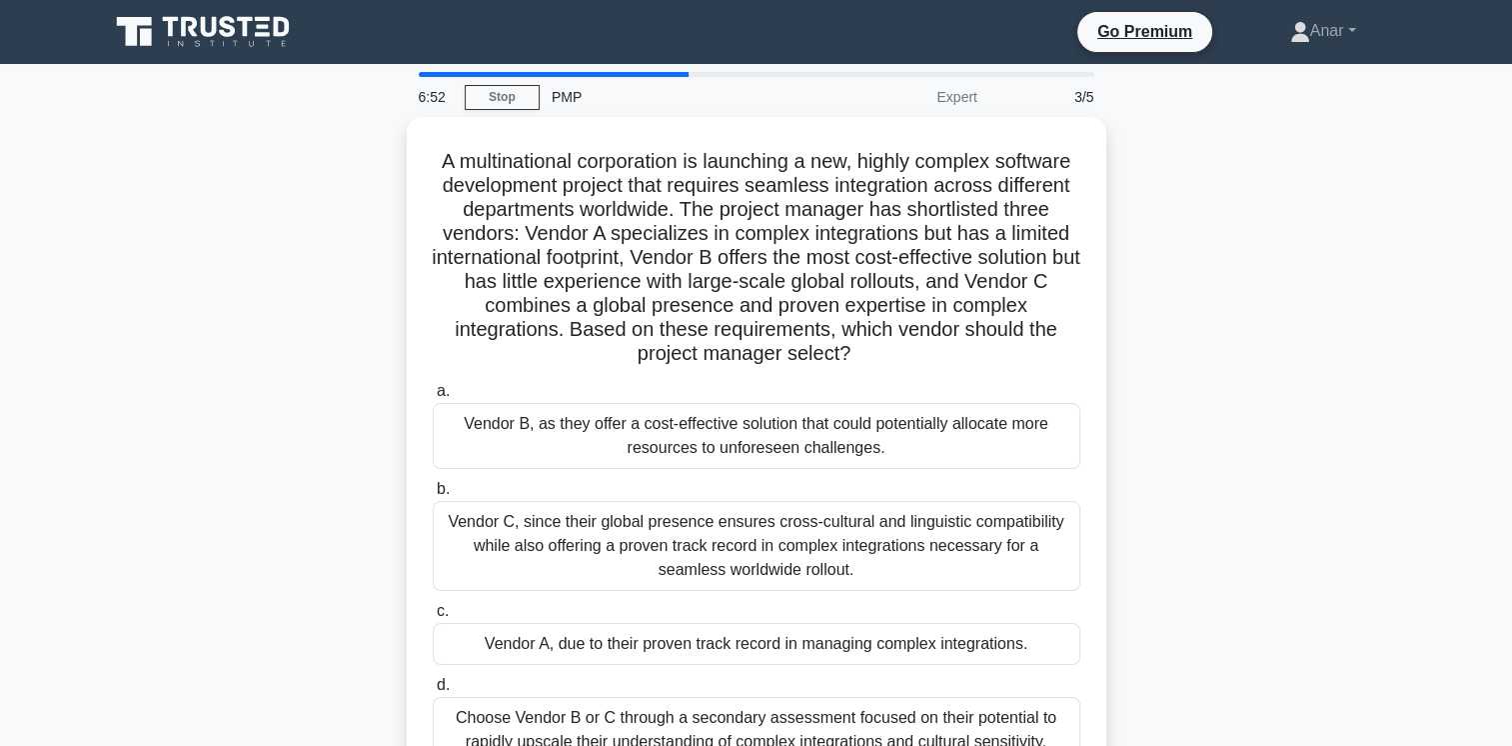
click at [245, 491] on div "A multinational corporation is launching a new, highly complex software develop…" at bounding box center [756, 466] width 1319 height 698
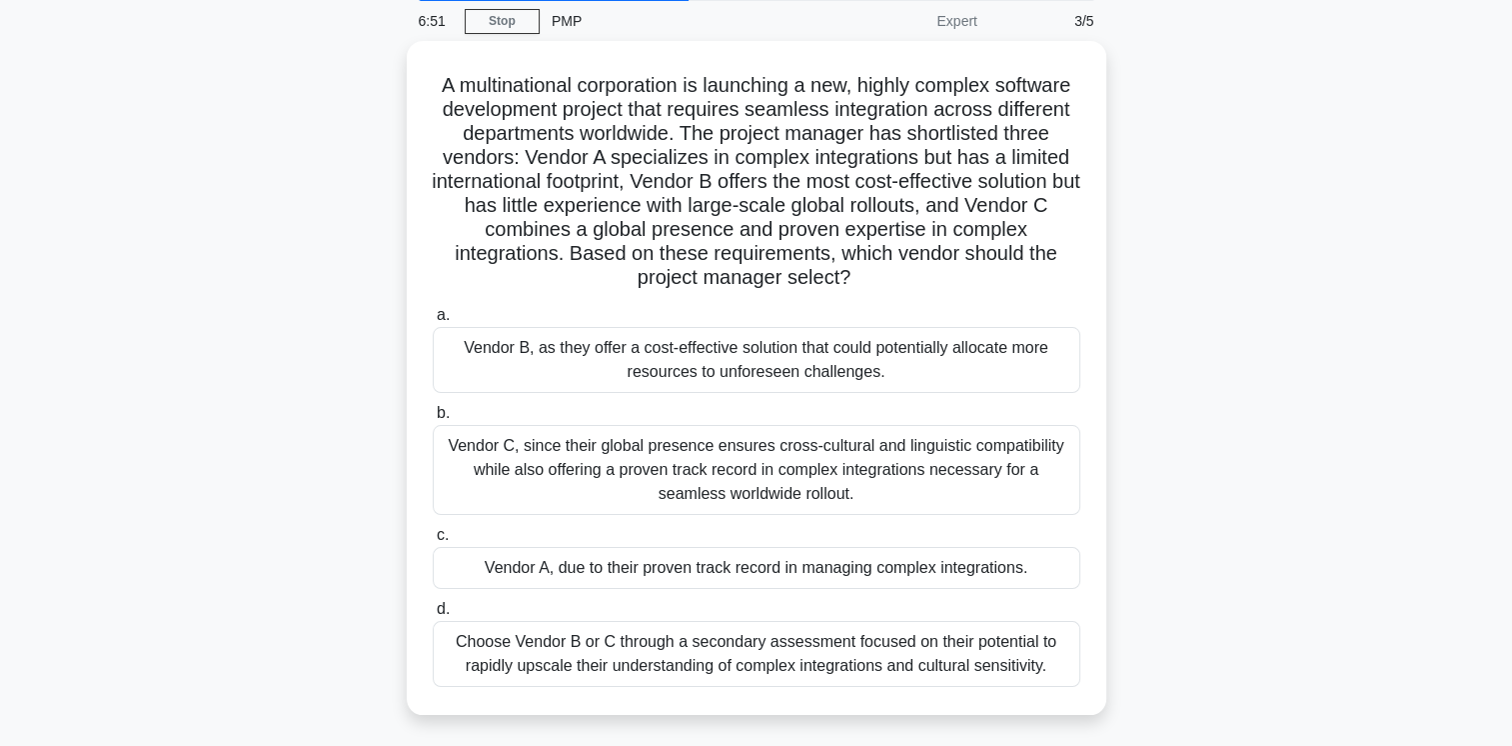
scroll to position [80, 0]
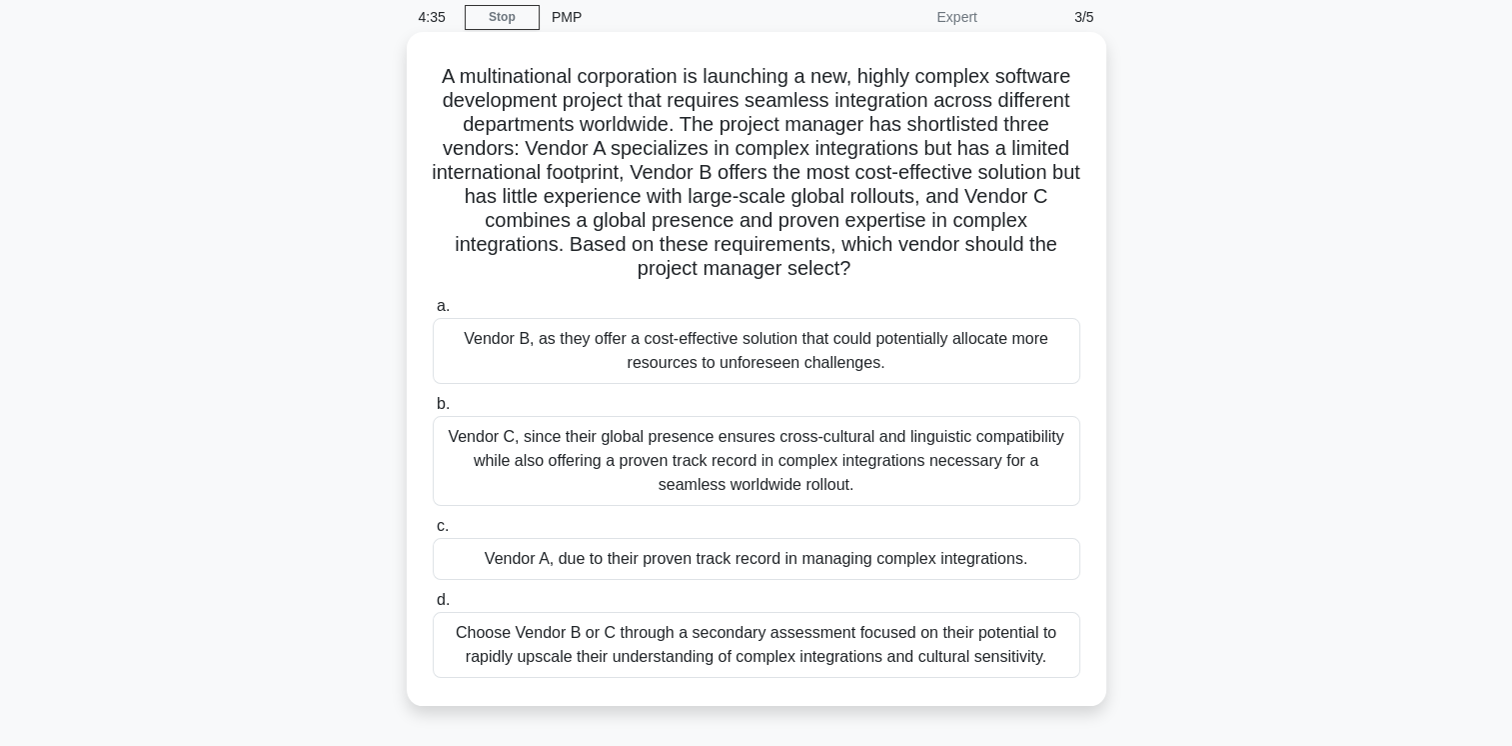
click at [661, 454] on div "Vendor C, since their global presence ensures cross-cultural and linguistic com…" at bounding box center [757, 461] width 648 height 90
click at [433, 411] on input "b. Vendor C, since their global presence ensures cross-cultural and linguistic …" at bounding box center [433, 404] width 0 height 13
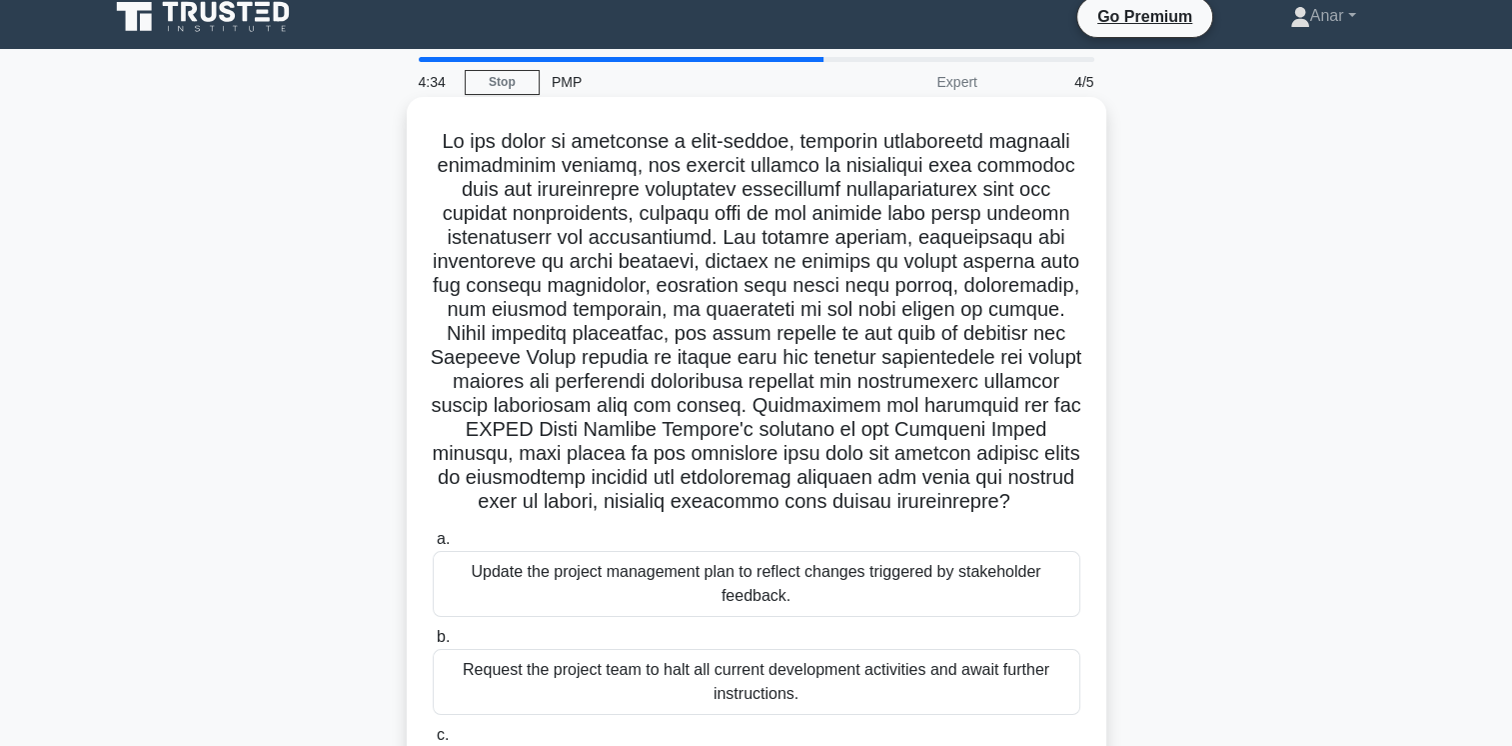
scroll to position [0, 0]
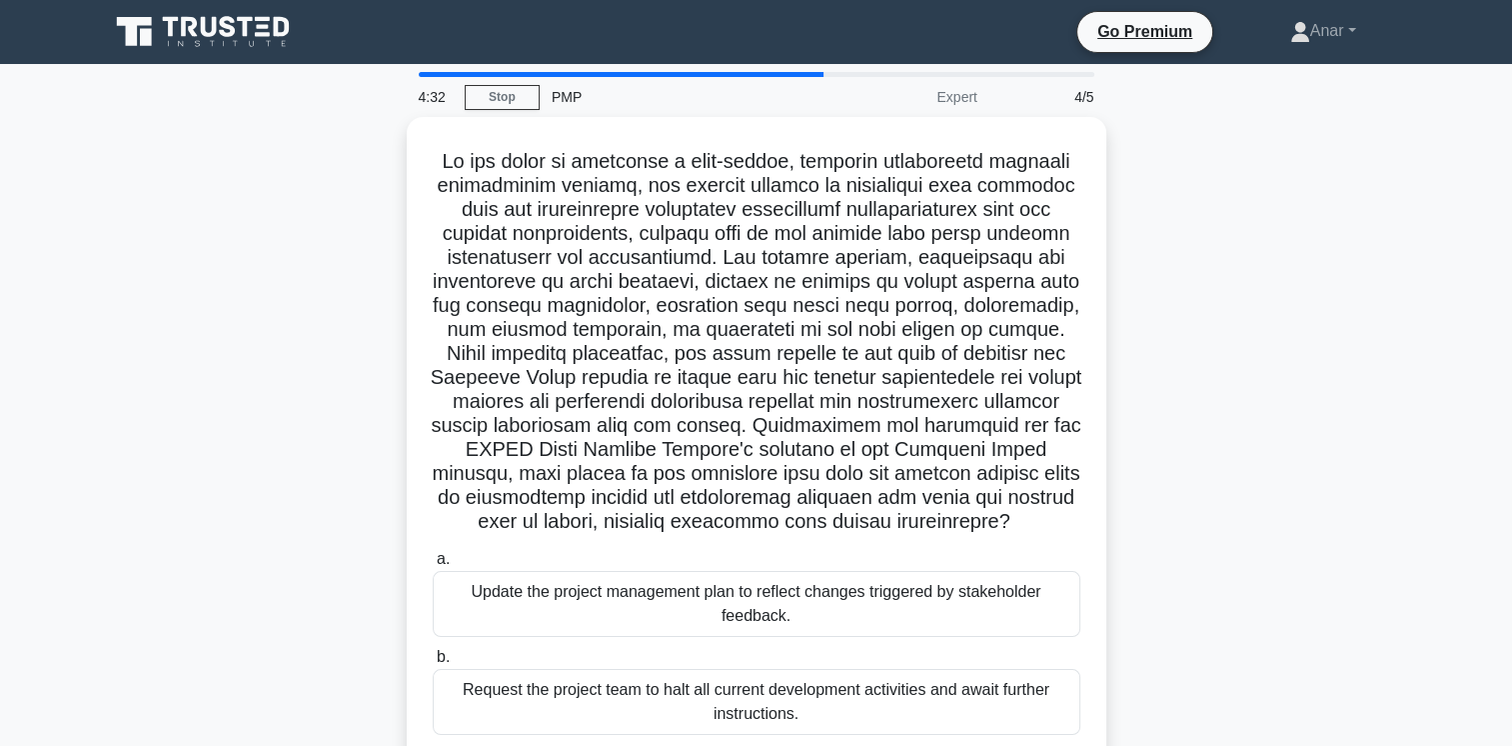
click at [317, 566] on div ".spinner_0XTQ{transform-origin:center;animation:spinner_y6GP .75s linear infini…" at bounding box center [756, 550] width 1319 height 866
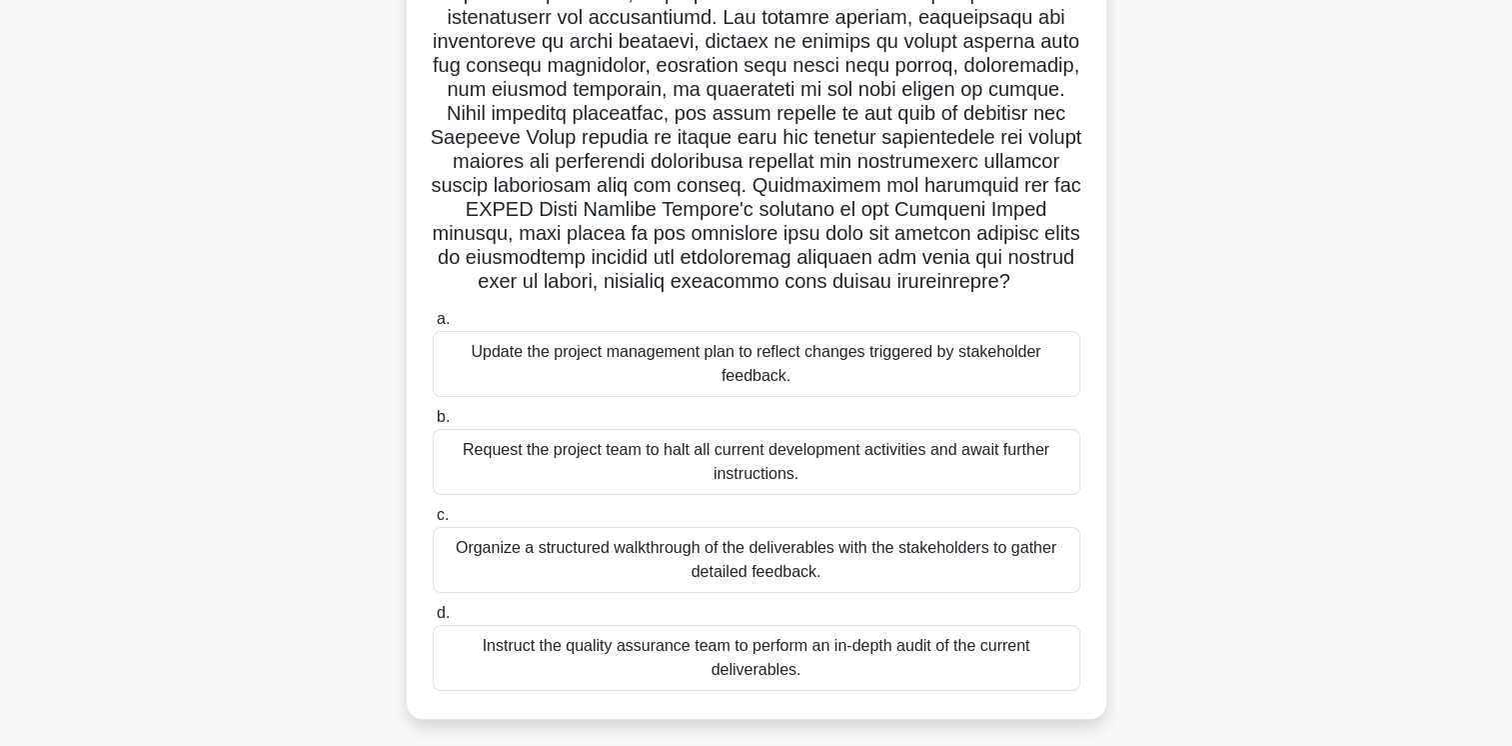
scroll to position [280, 0]
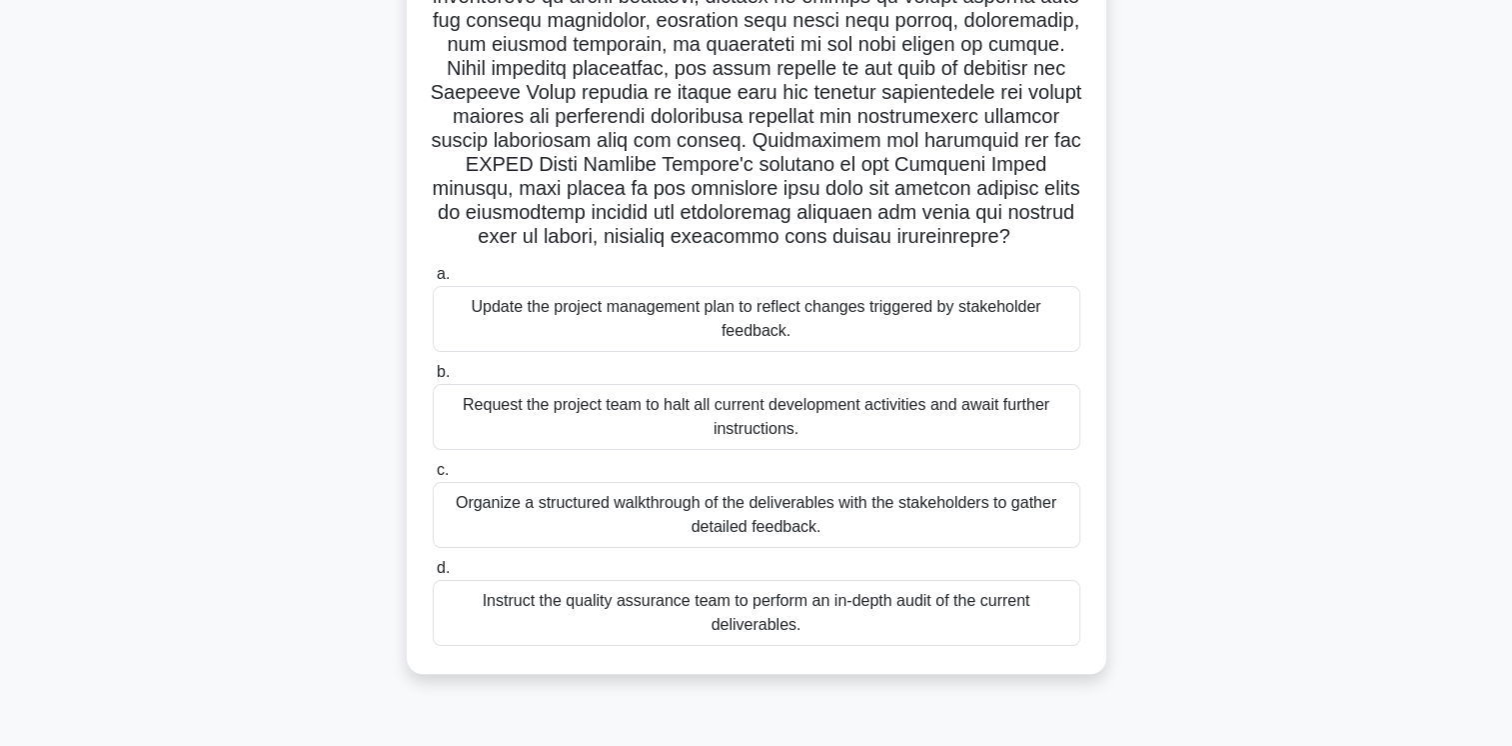
click at [584, 526] on div "Organize a structured walkthrough of the deliverables with the stakeholders to …" at bounding box center [757, 515] width 648 height 66
click at [433, 477] on input "c. Organize a structured walkthrough of the deliverables with the stakeholders …" at bounding box center [433, 470] width 0 height 13
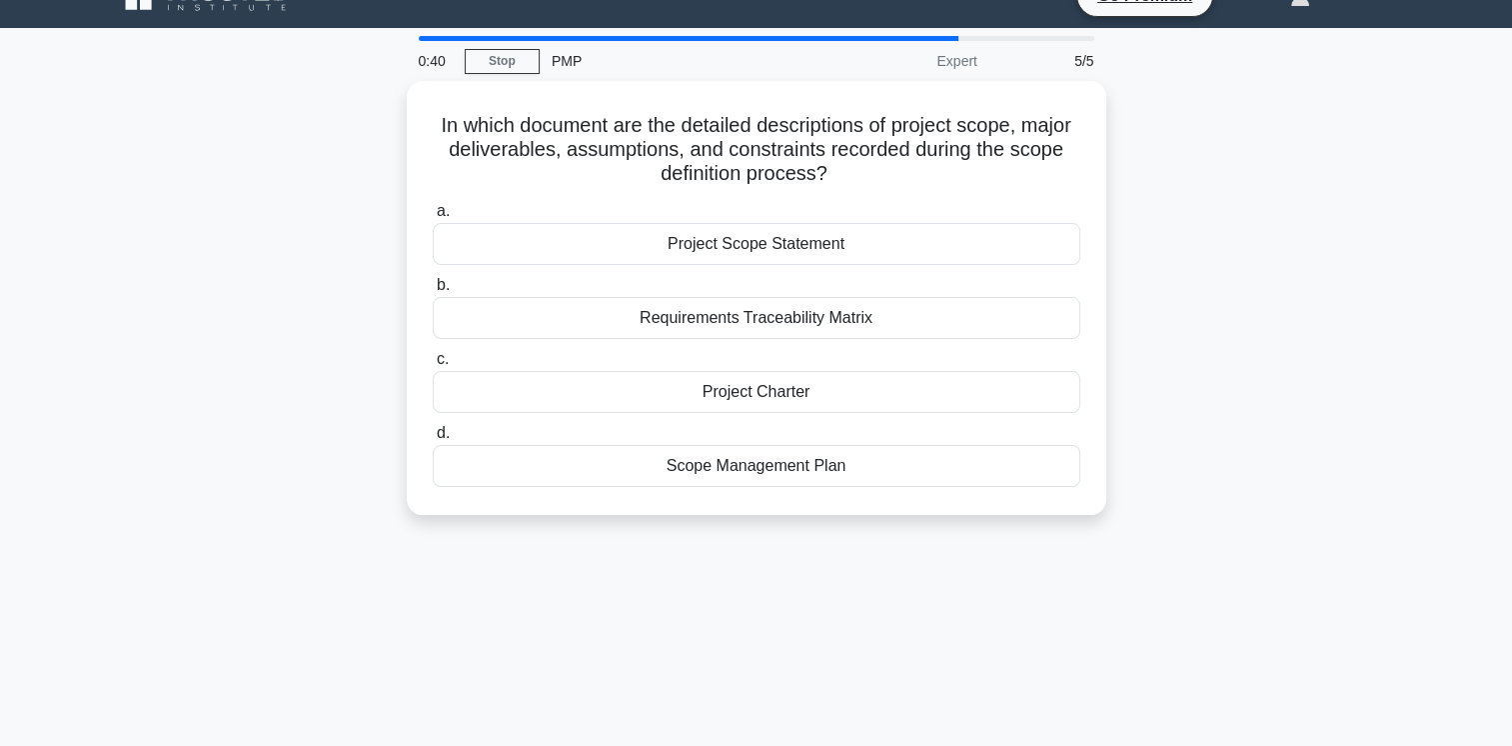
scroll to position [0, 0]
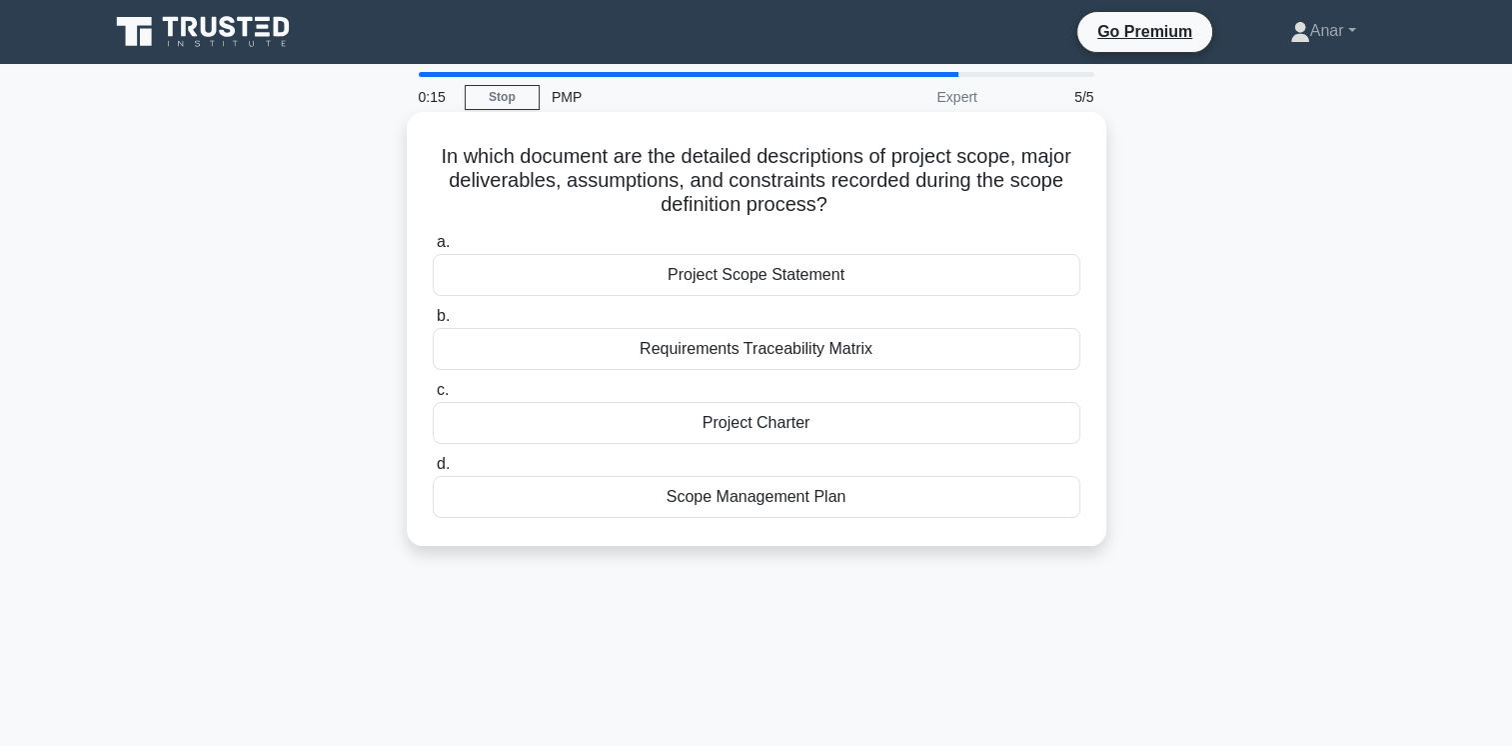
click at [656, 278] on div "Project Scope Statement" at bounding box center [757, 275] width 648 height 42
click at [433, 249] on input "a. Project Scope Statement" at bounding box center [433, 242] width 0 height 13
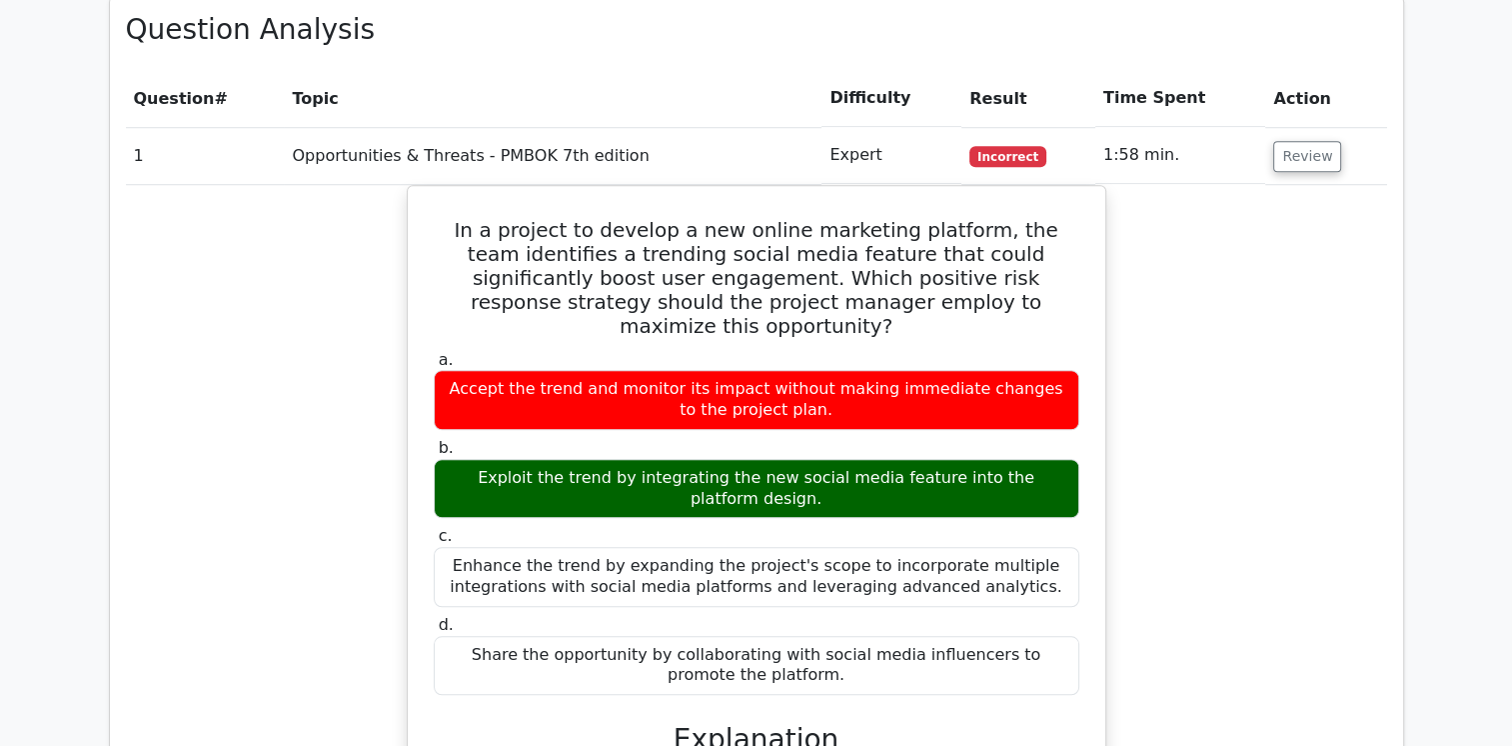
scroll to position [1559, 0]
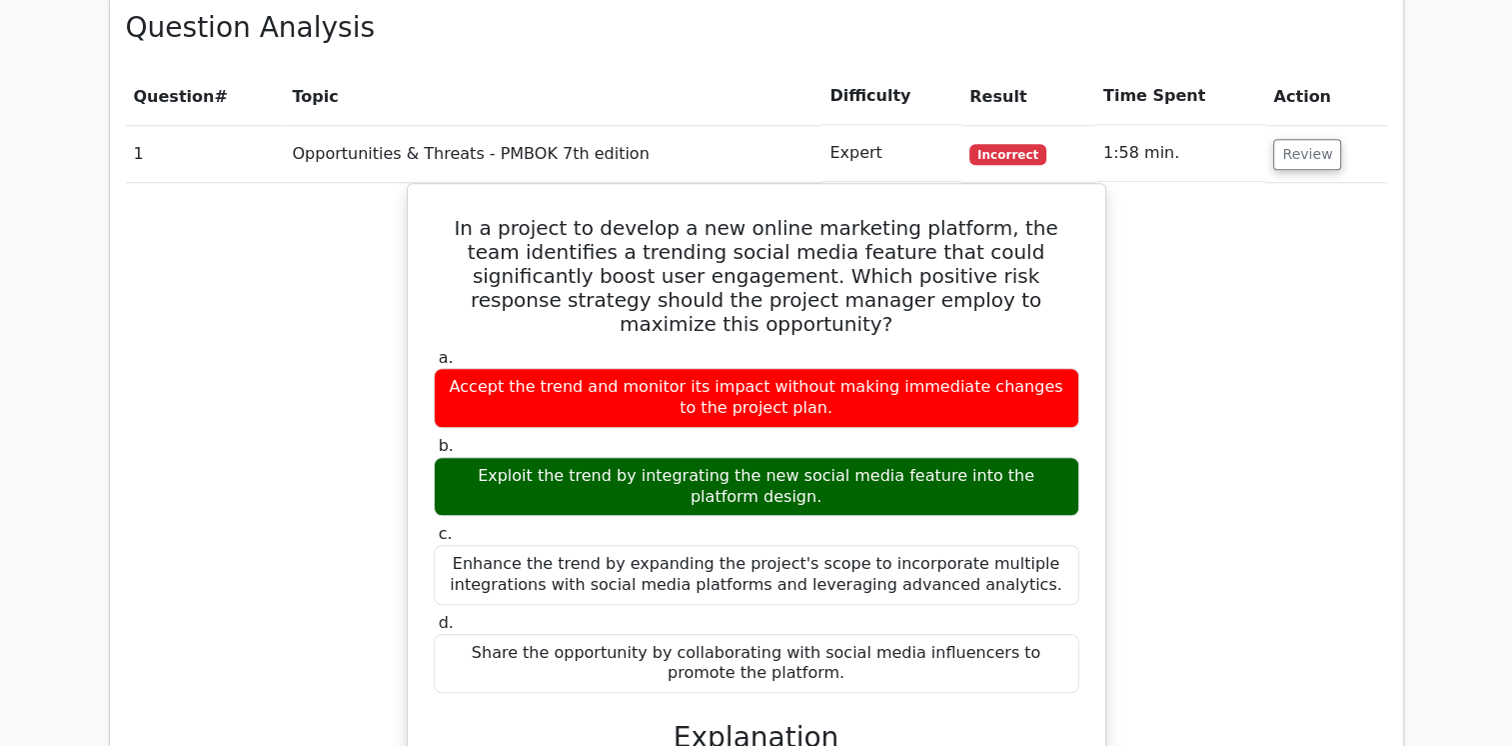
click at [1460, 562] on main "Go Premium Project Management Professional Preparation Package (2025) Earn 35 P…" at bounding box center [756, 357] width 1512 height 3705
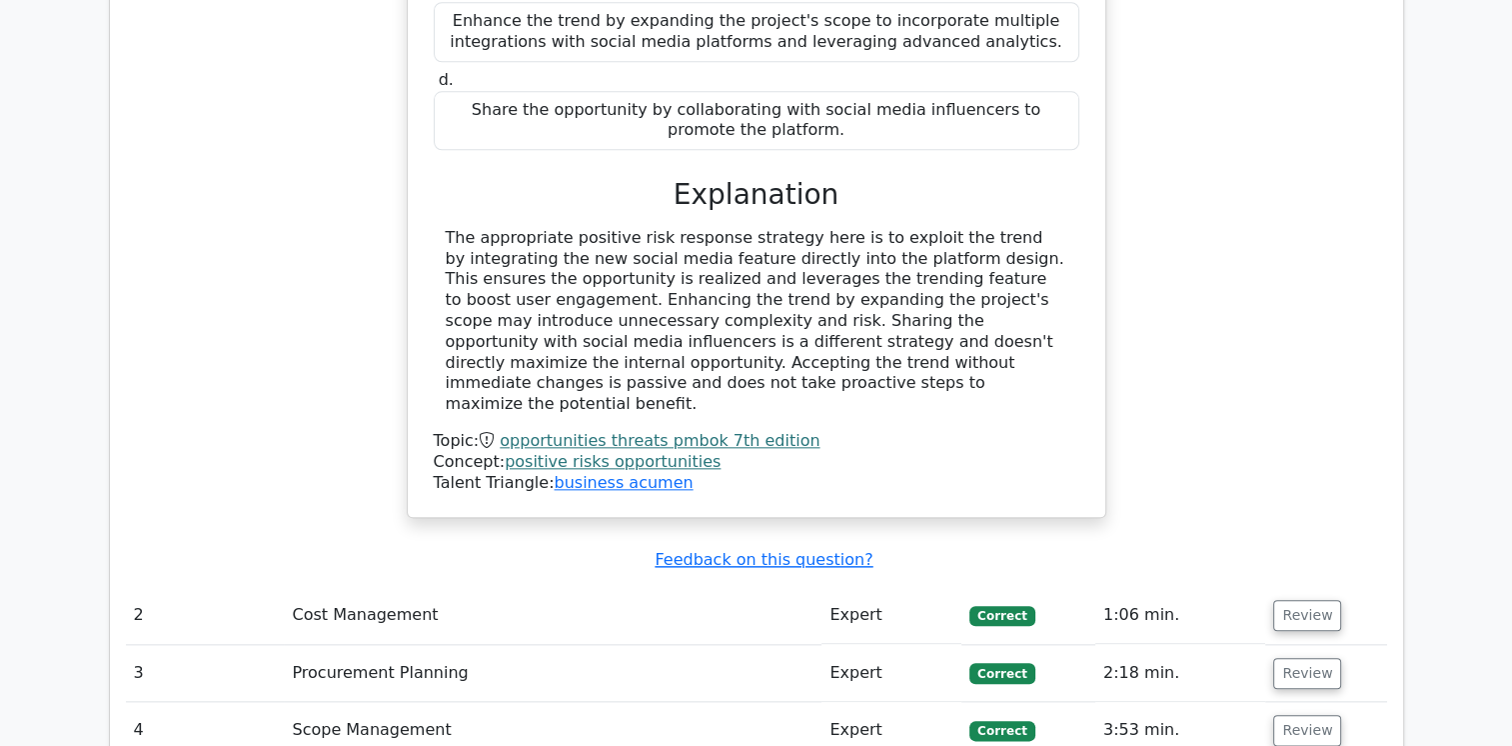
scroll to position [2080, 0]
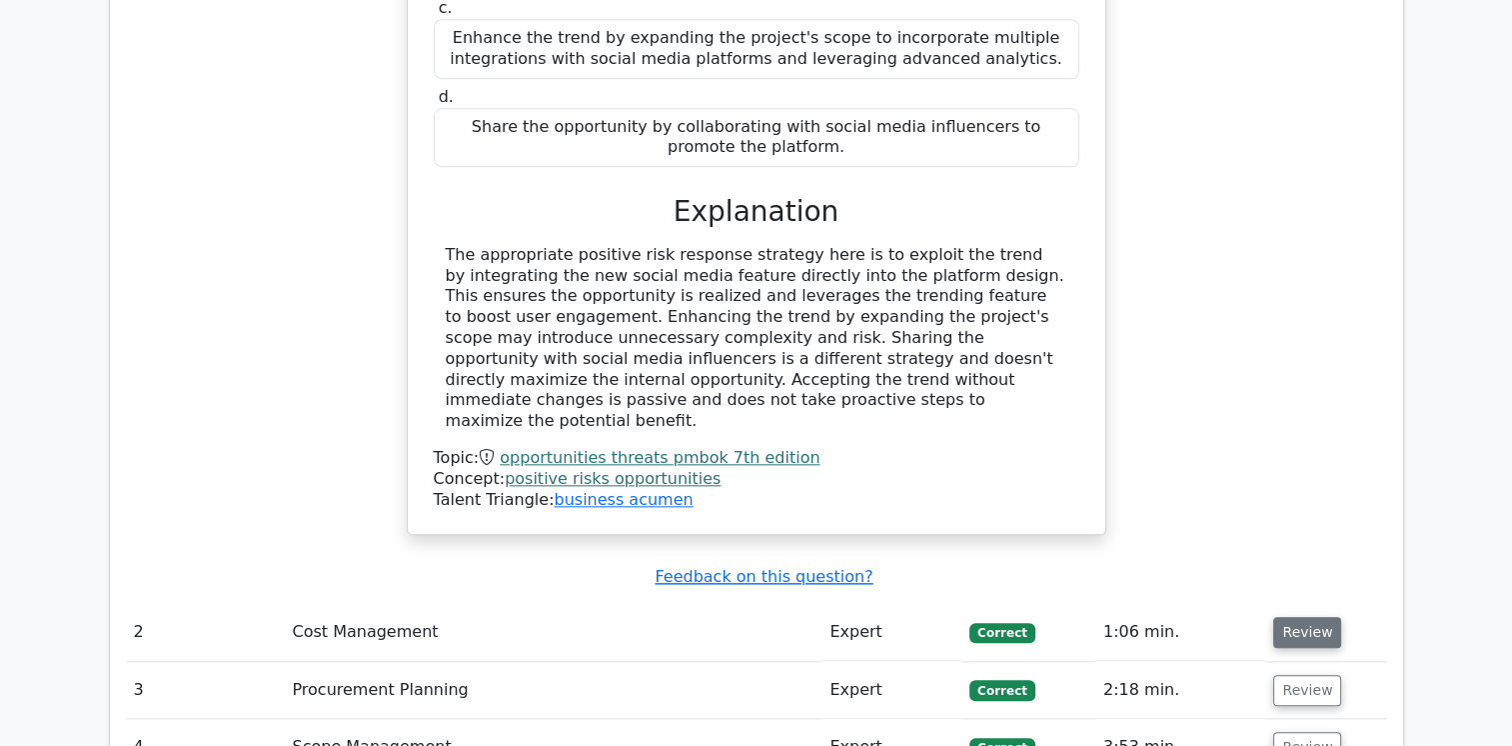
click at [1297, 617] on button "Review" at bounding box center [1307, 632] width 68 height 31
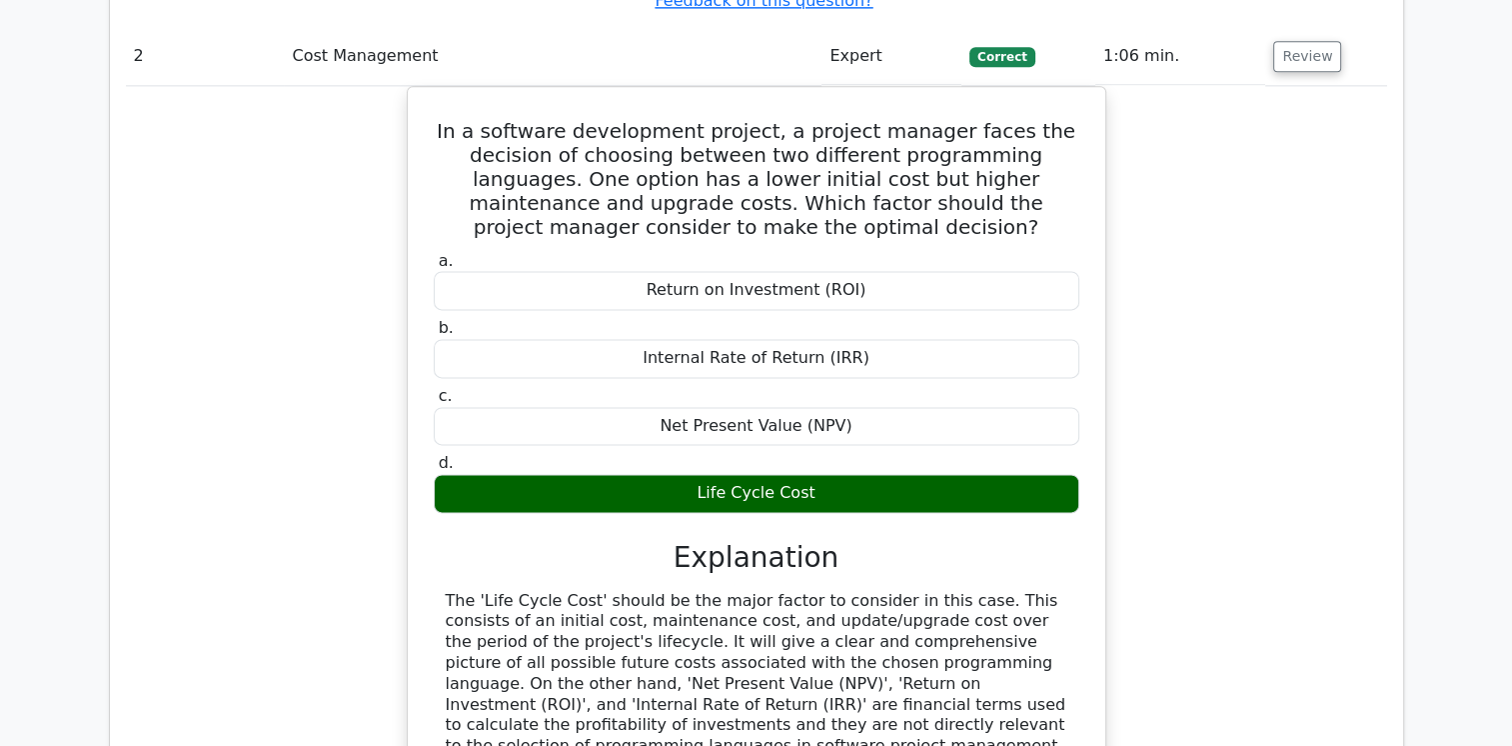
scroll to position [2656, 0]
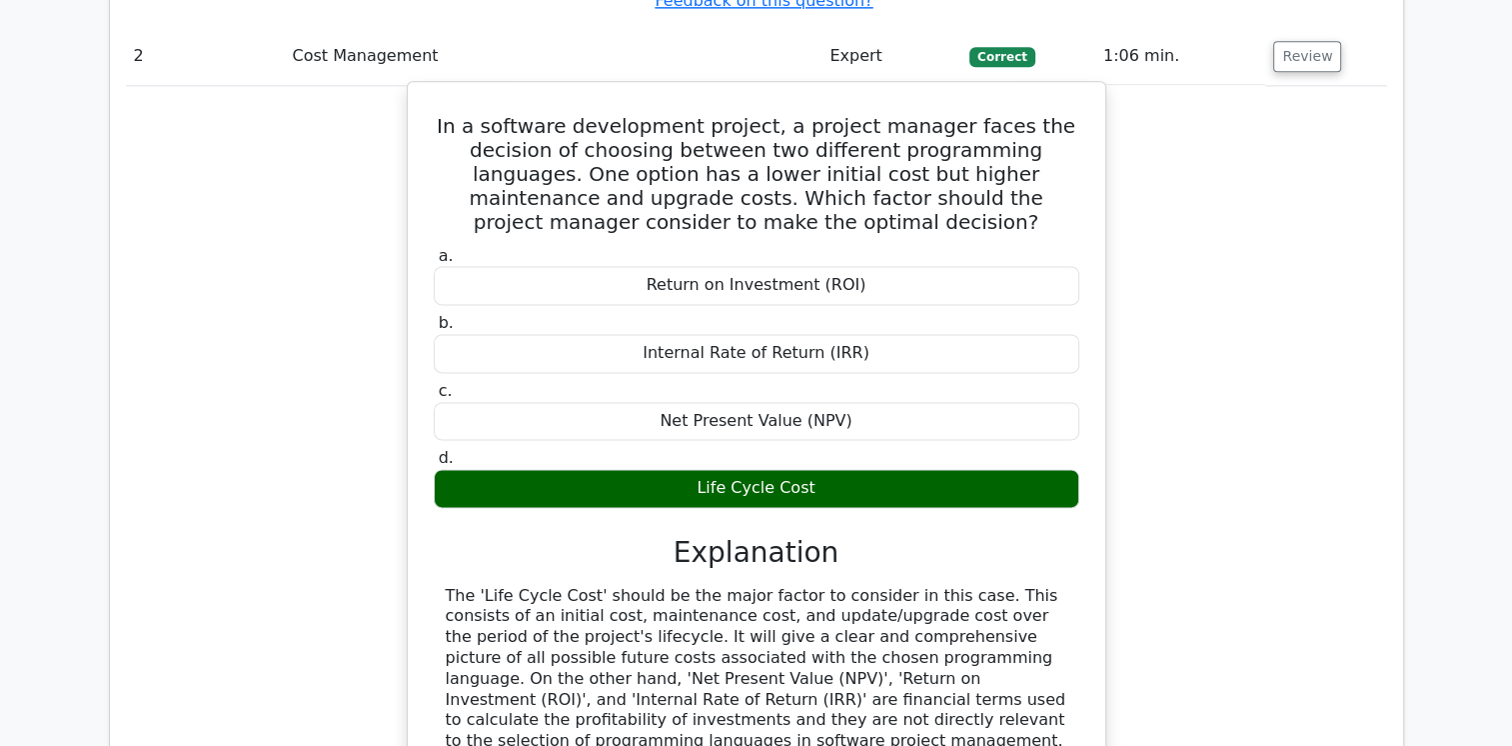
drag, startPoint x: 656, startPoint y: 119, endPoint x: 867, endPoint y: 117, distance: 210.9
click at [867, 266] on div "Return on Investment (ROI)" at bounding box center [757, 285] width 646 height 39
copy div "Return on Investment (ROI)"
